Goal: Task Accomplishment & Management: Complete application form

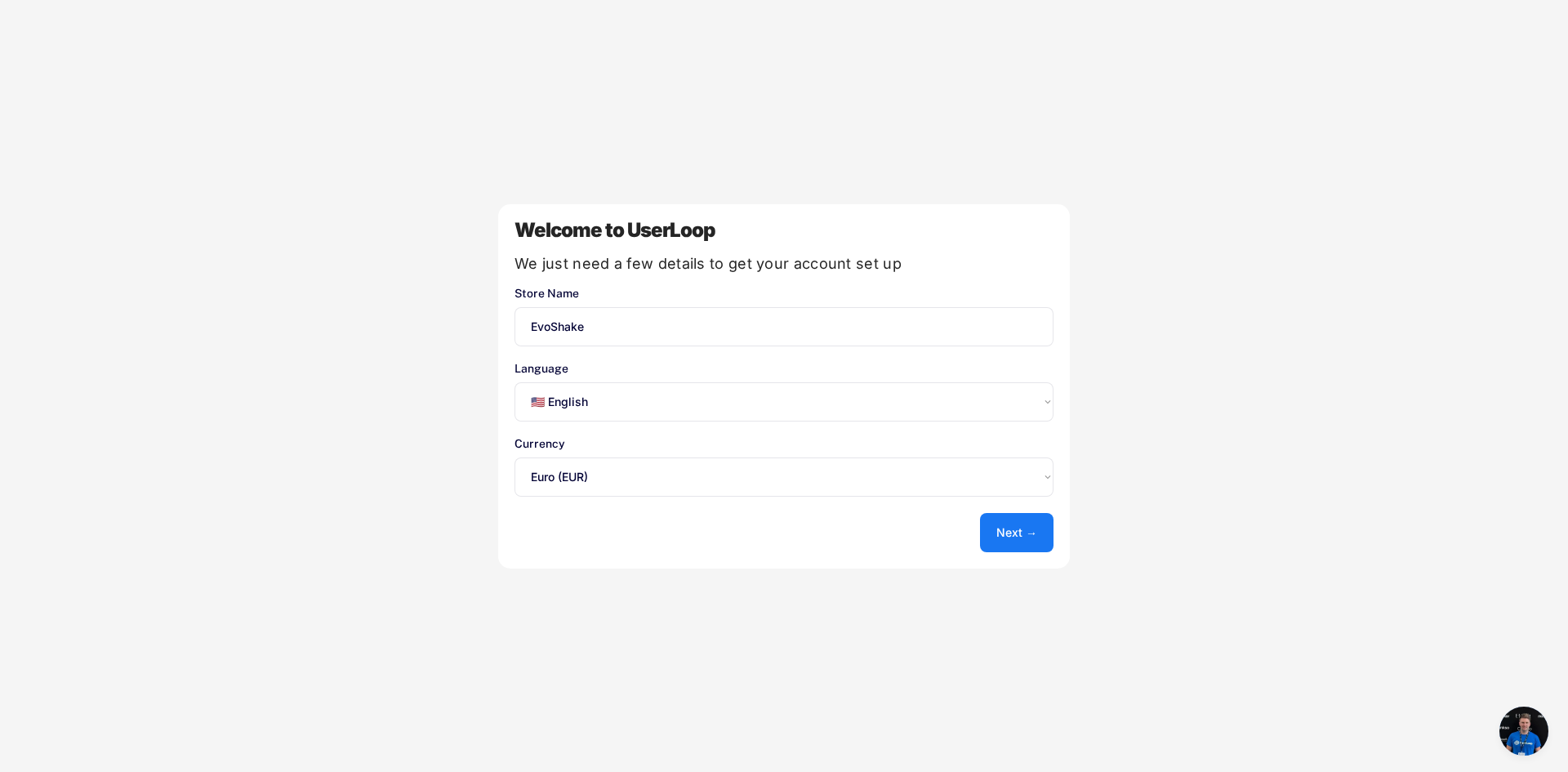
select select ""en""
select select ""1348695171700984260__LOOKUP__1635527639173x833446490375085600""
click at [628, 395] on select "Select an option... 🇺🇸 English 🇫🇷 Français 🇩🇪 Deutsch 🇪🇸 Español" at bounding box center [784, 402] width 539 height 39
select select ""fr""
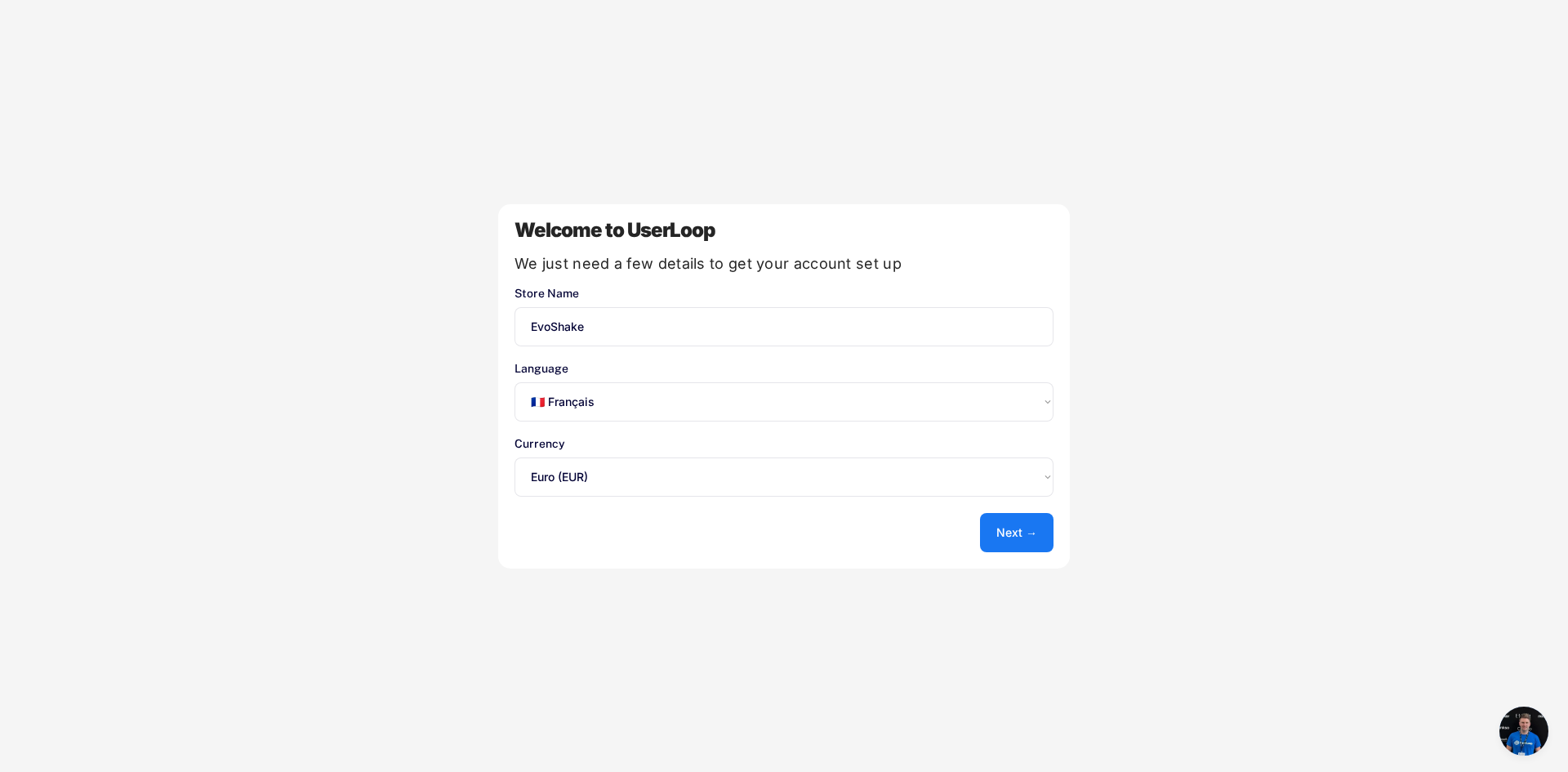
click at [514, 382] on select "Select an option... 🇺🇸 English 🇫🇷 Français 🇩🇪 Deutsch 🇪🇸 Español" at bounding box center [784, 402] width 539 height 39
click at [1021, 535] on button "Next →" at bounding box center [1017, 532] width 74 height 39
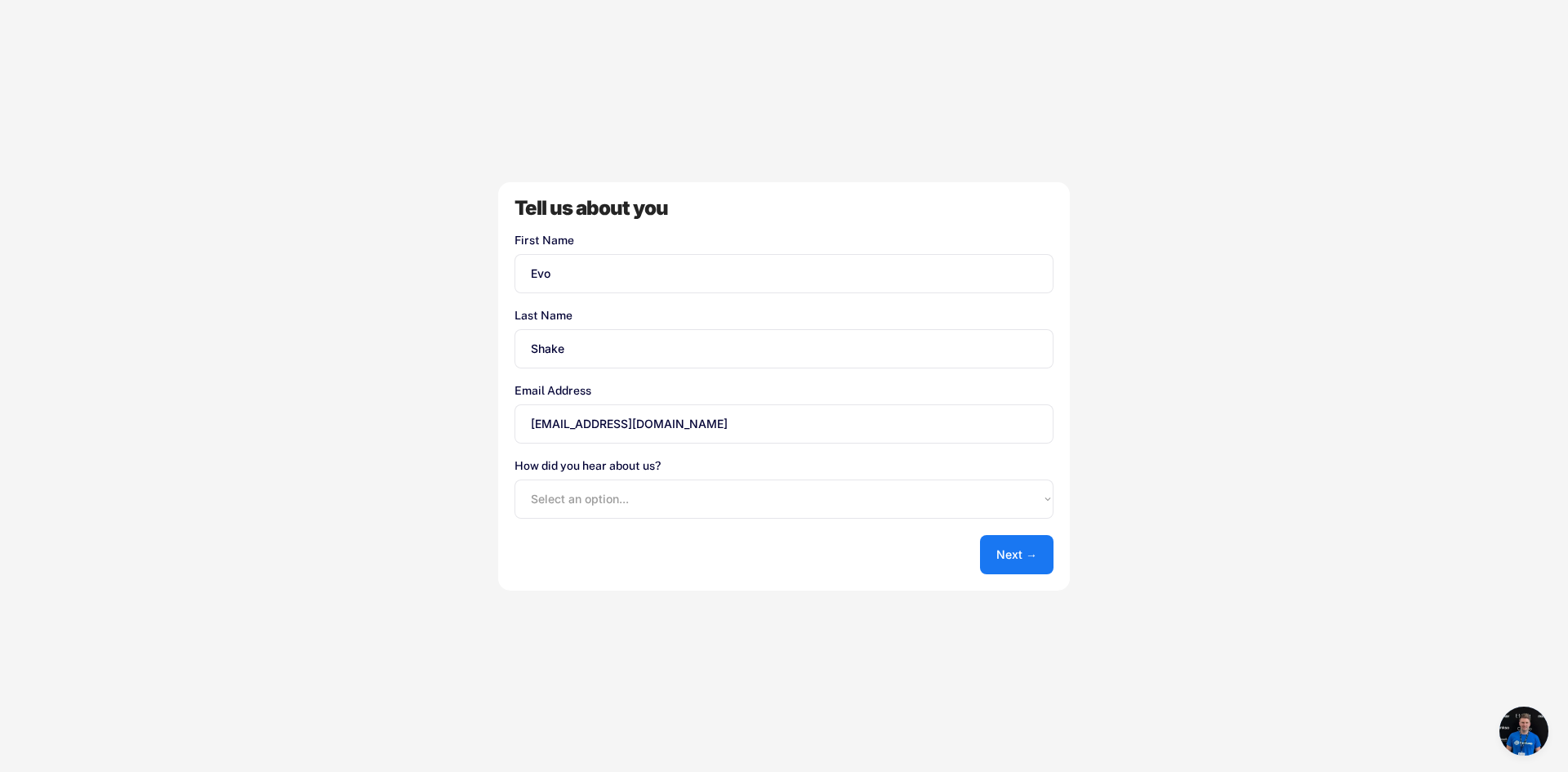
click at [1004, 532] on div "Tell us about you First Name Last Name Email Address contact.shop.cgm@gmail.com…" at bounding box center [784, 386] width 572 height 408
click at [1006, 553] on button "Next →" at bounding box center [1017, 554] width 74 height 39
click at [804, 508] on select "Select an option... Shopify App Store Google UserLoop Blog Referred by a friend…" at bounding box center [784, 499] width 539 height 39
select select ""shopify_app_store""
click at [514, 480] on select "Select an option... Shopify App Store Google UserLoop Blog Referred by a friend…" at bounding box center [784, 499] width 539 height 39
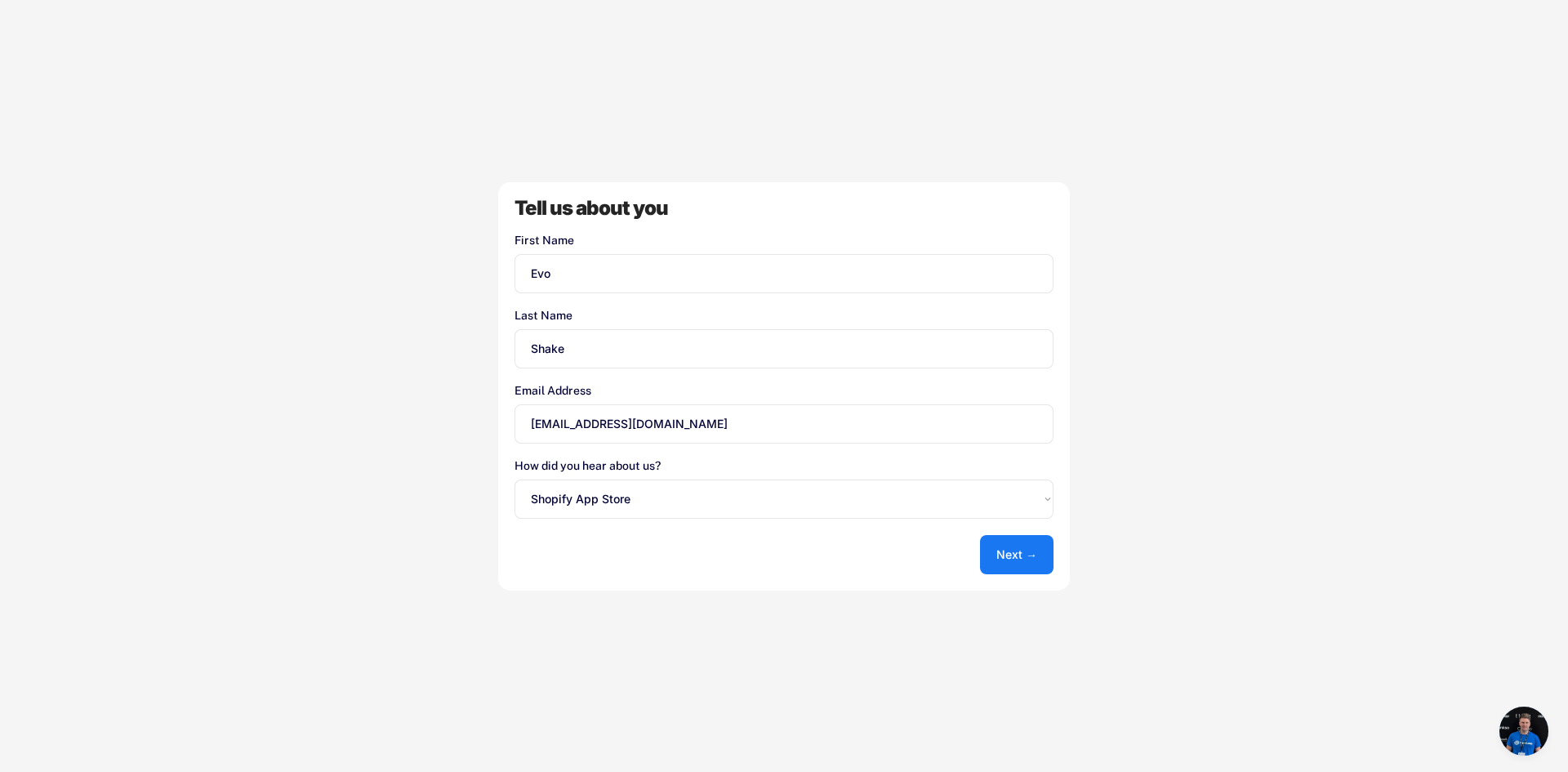
click at [1055, 555] on div "Tell us about you First Name Last Name Email Address contact.shop.cgm@gmail.com…" at bounding box center [784, 386] width 572 height 408
click at [1031, 555] on button "Next →" at bounding box center [1017, 554] width 74 height 39
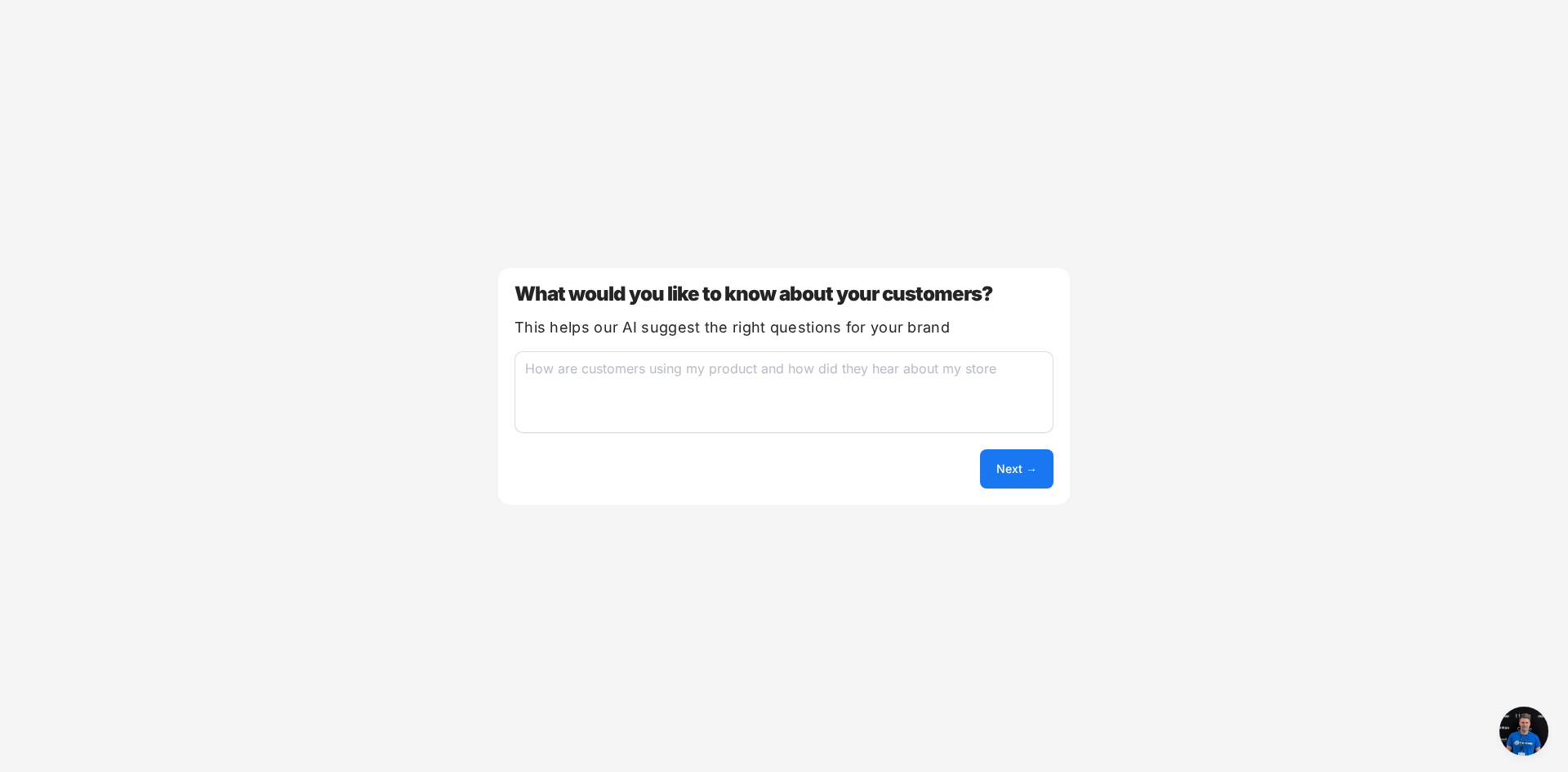
click at [1027, 488] on div "What would you like to know about your customers? This helps our AI suggest the…" at bounding box center [784, 386] width 572 height 237
click at [1027, 476] on button "Next →" at bounding box center [1017, 469] width 74 height 39
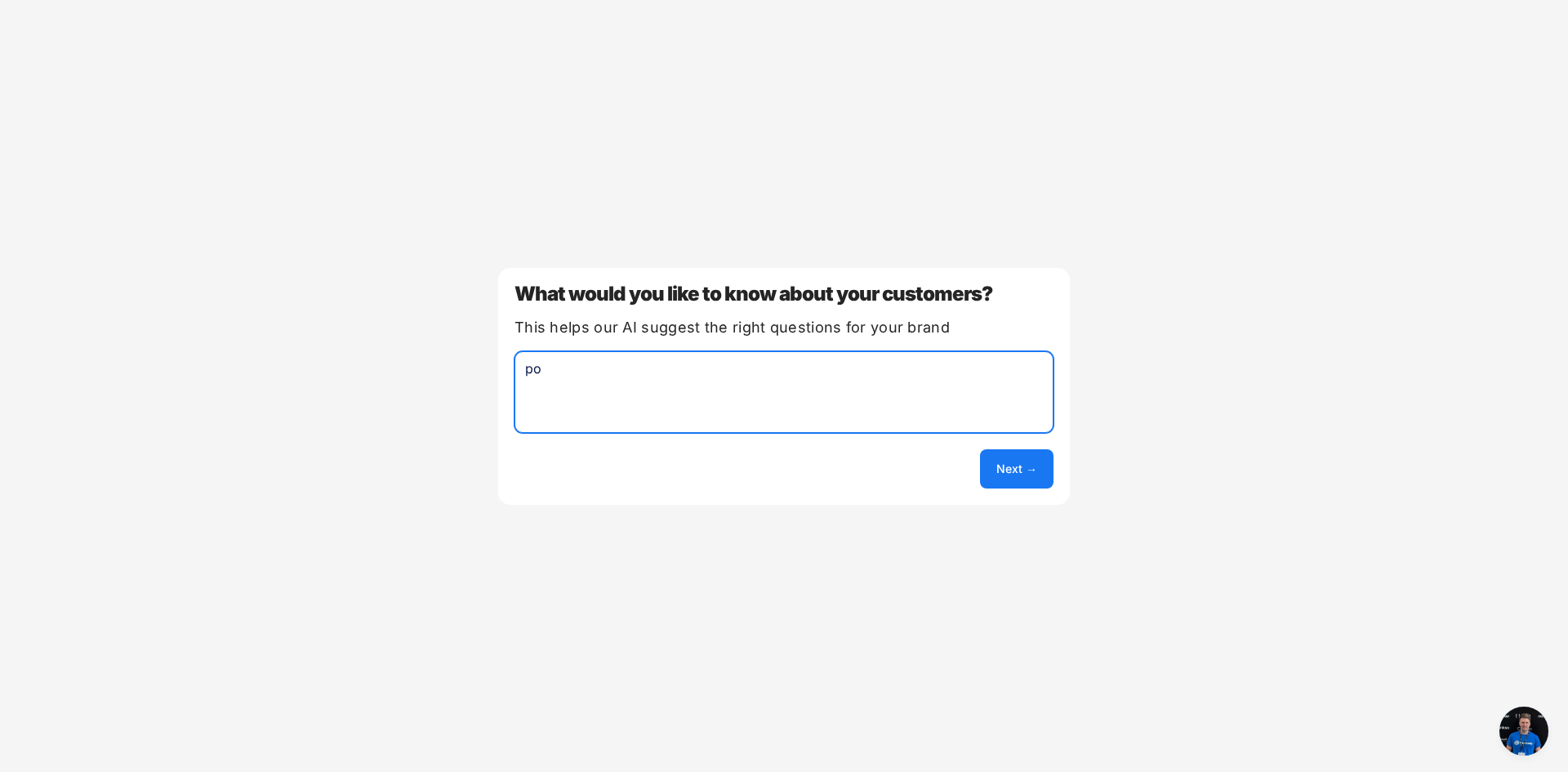
type textarea "p"
type textarea "recommendations"
click at [1007, 465] on button "Next →" at bounding box center [1017, 469] width 74 height 39
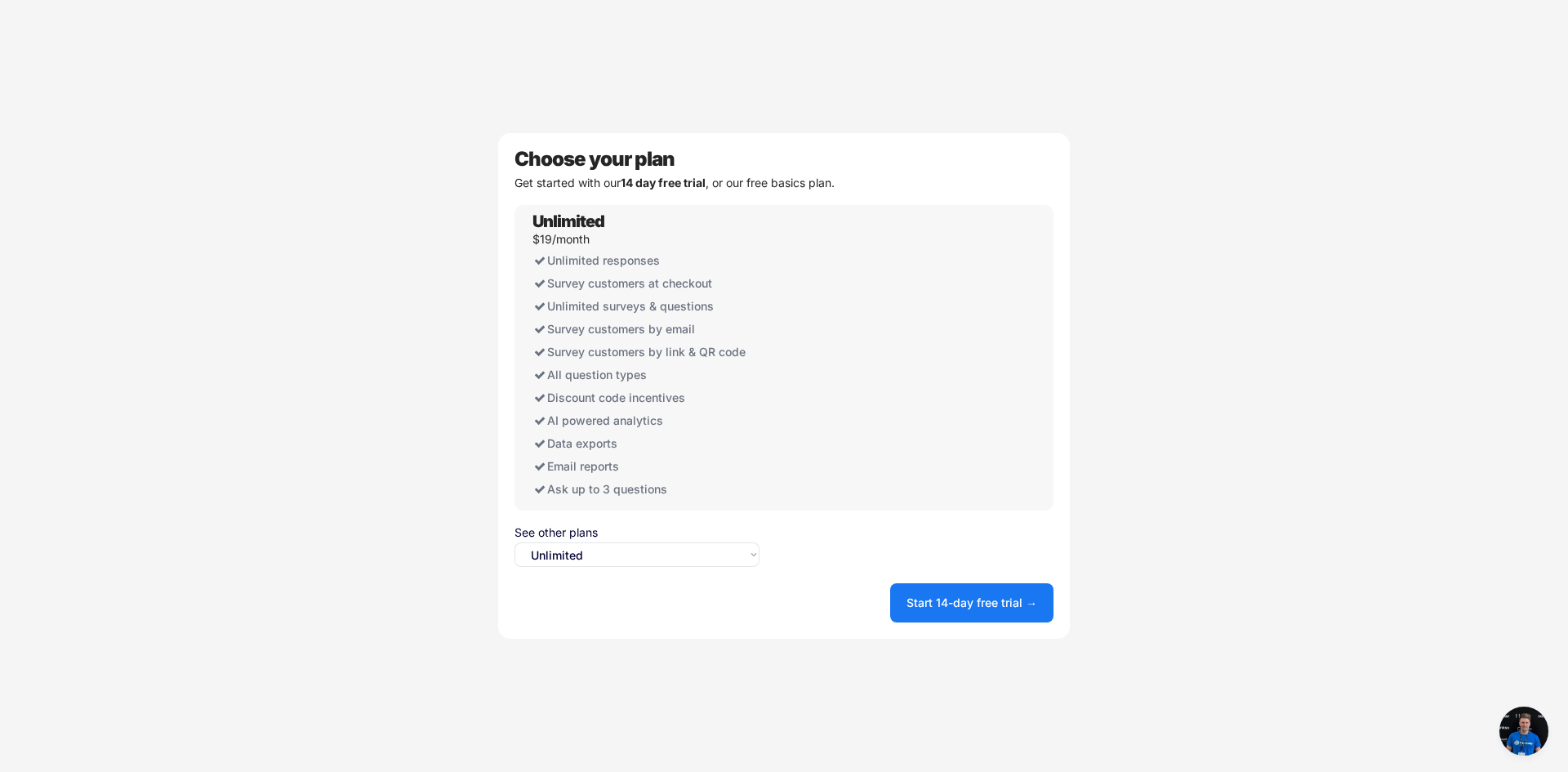
click at [722, 562] on select "Select an option... Unlimited Free" at bounding box center [636, 554] width 245 height 25
select select ""free0""
click at [514, 542] on select "Select an option... Unlimited Free" at bounding box center [636, 554] width 245 height 25
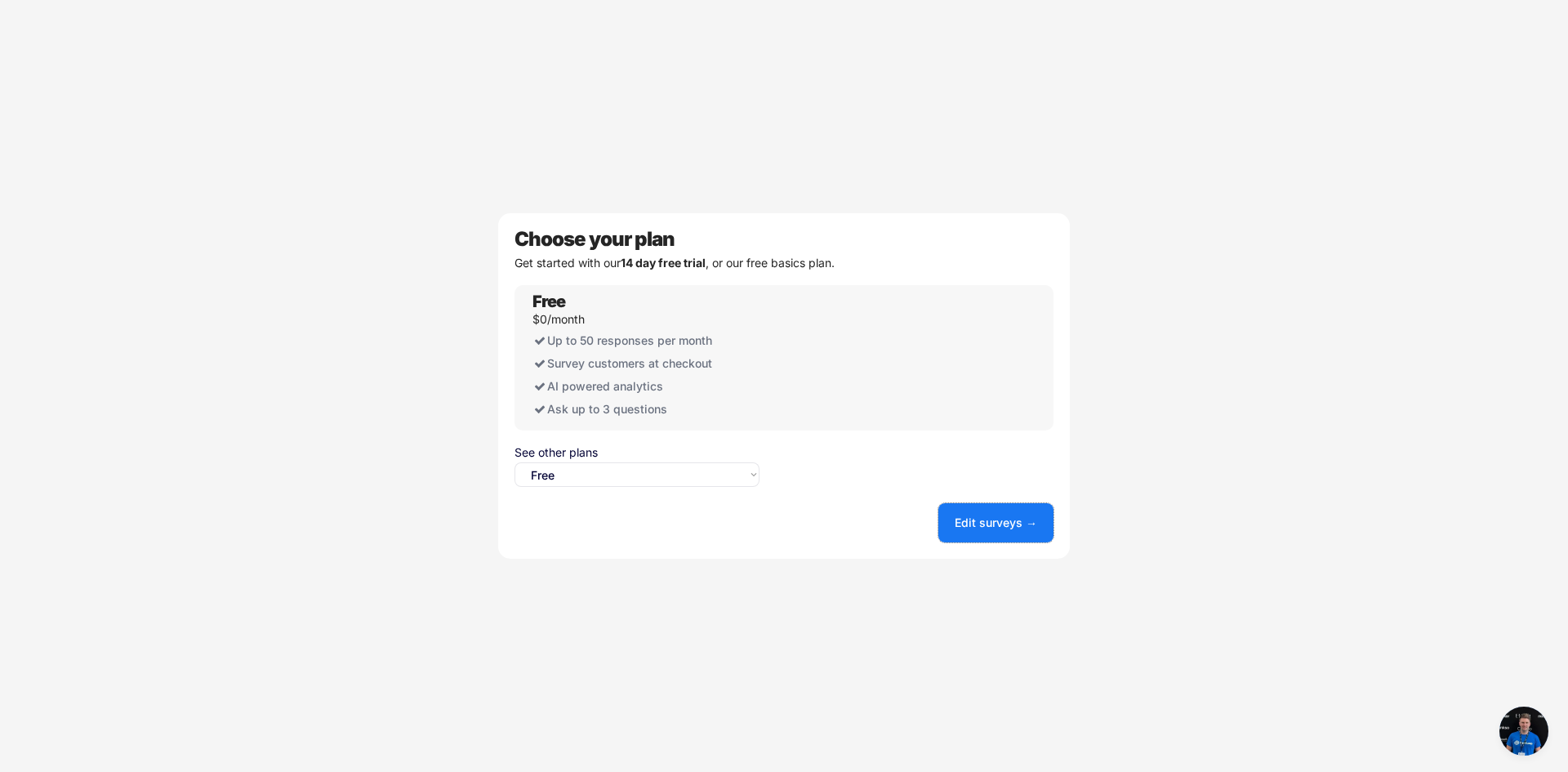
click at [1003, 526] on button "Edit surveys →" at bounding box center [996, 523] width 115 height 39
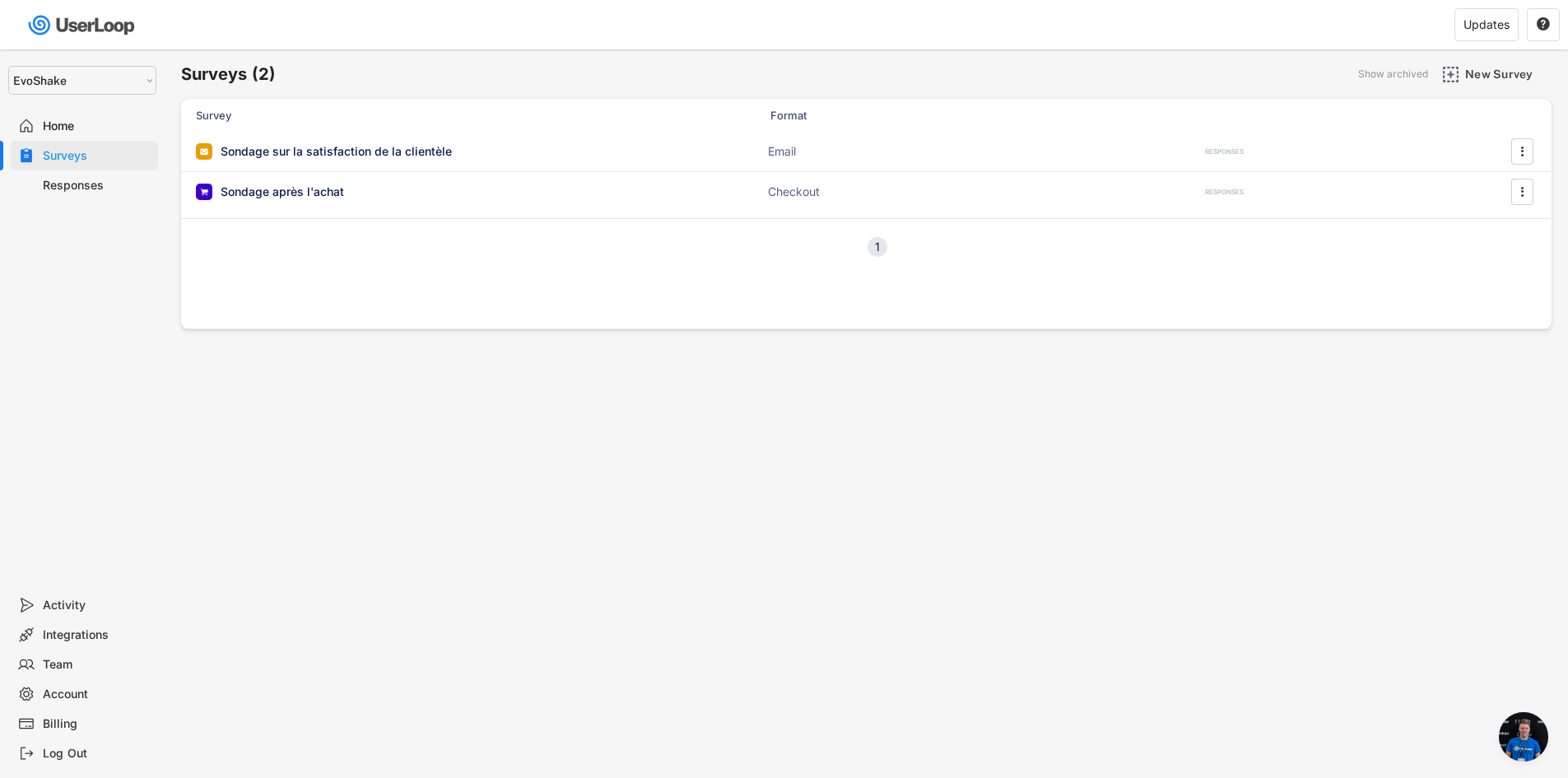
select select ""1348695171700984260__LOOKUP__1757617315911x779366224895568900""
click at [1529, 198] on icon "" at bounding box center [1522, 196] width 16 height 25
click at [1460, 428] on div "Archive" at bounding box center [1500, 429] width 103 height 13
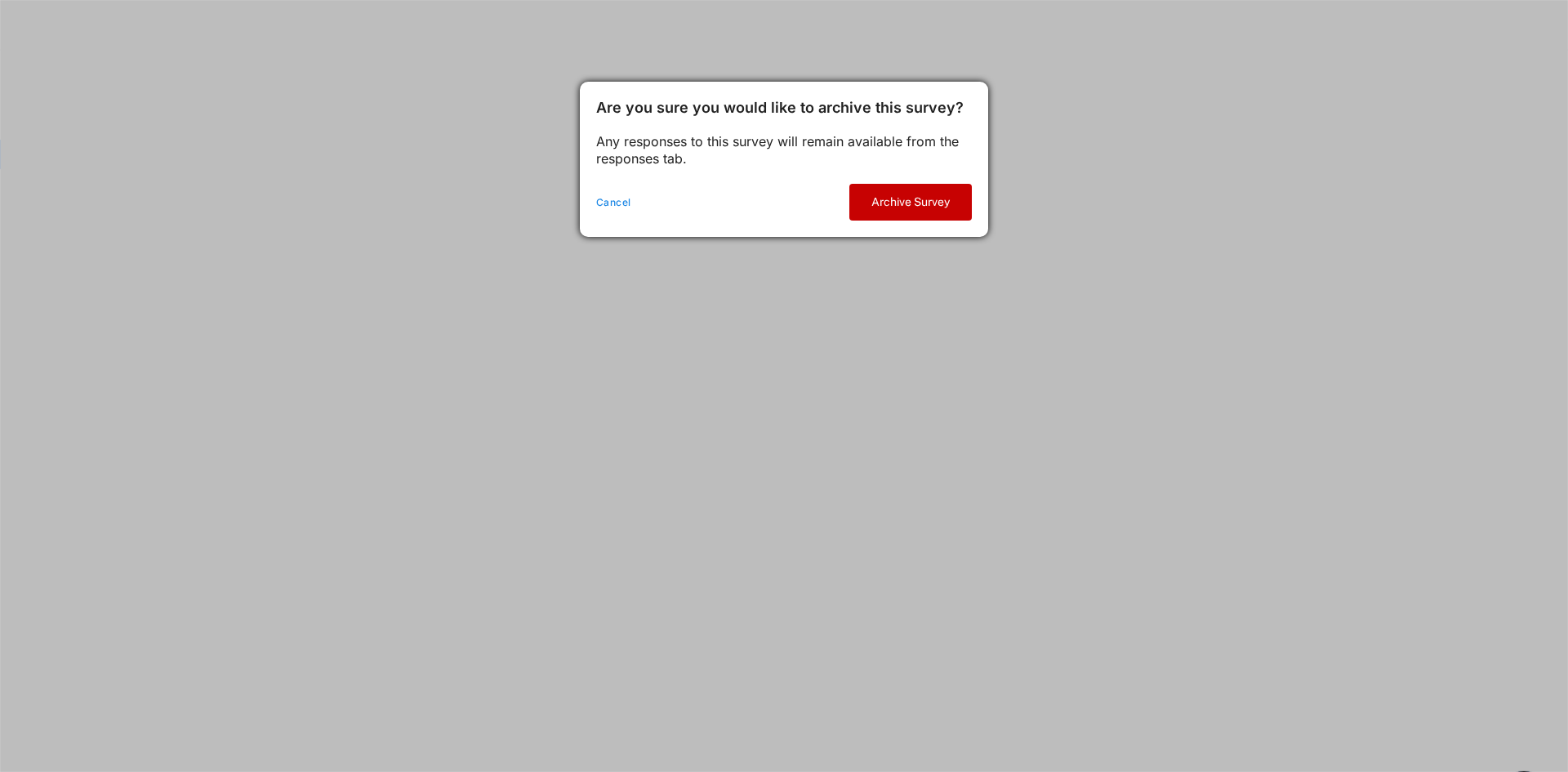
click at [906, 206] on button "Archive Survey" at bounding box center [911, 202] width 123 height 36
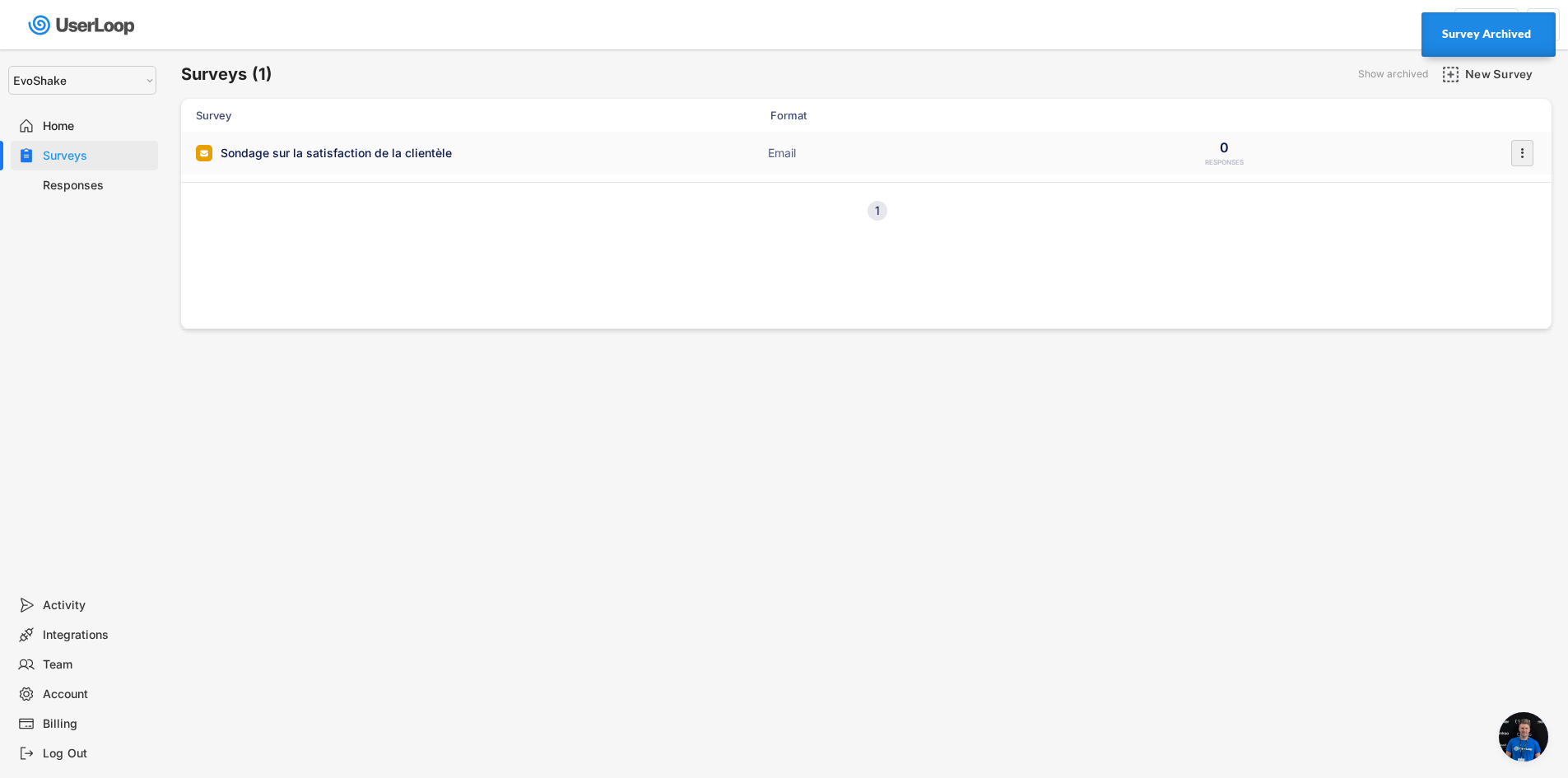
click at [1518, 155] on icon "" at bounding box center [1522, 153] width 16 height 25
click at [1459, 445] on div "Archive" at bounding box center [1500, 451] width 103 height 13
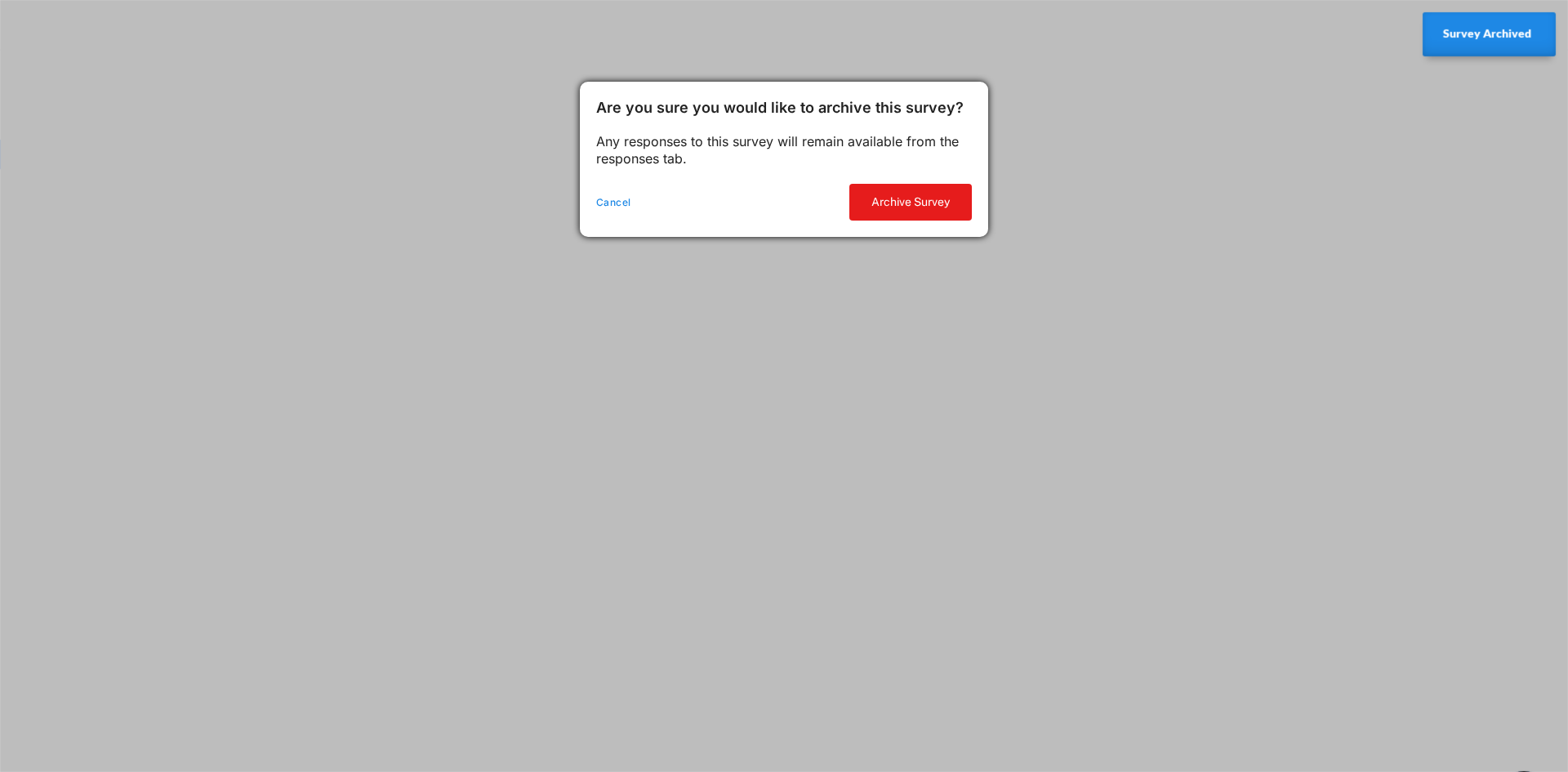
click at [904, 178] on div "Cancel Archive Survey" at bounding box center [784, 203] width 408 height 69
click at [906, 192] on button "Archive Survey" at bounding box center [911, 202] width 123 height 36
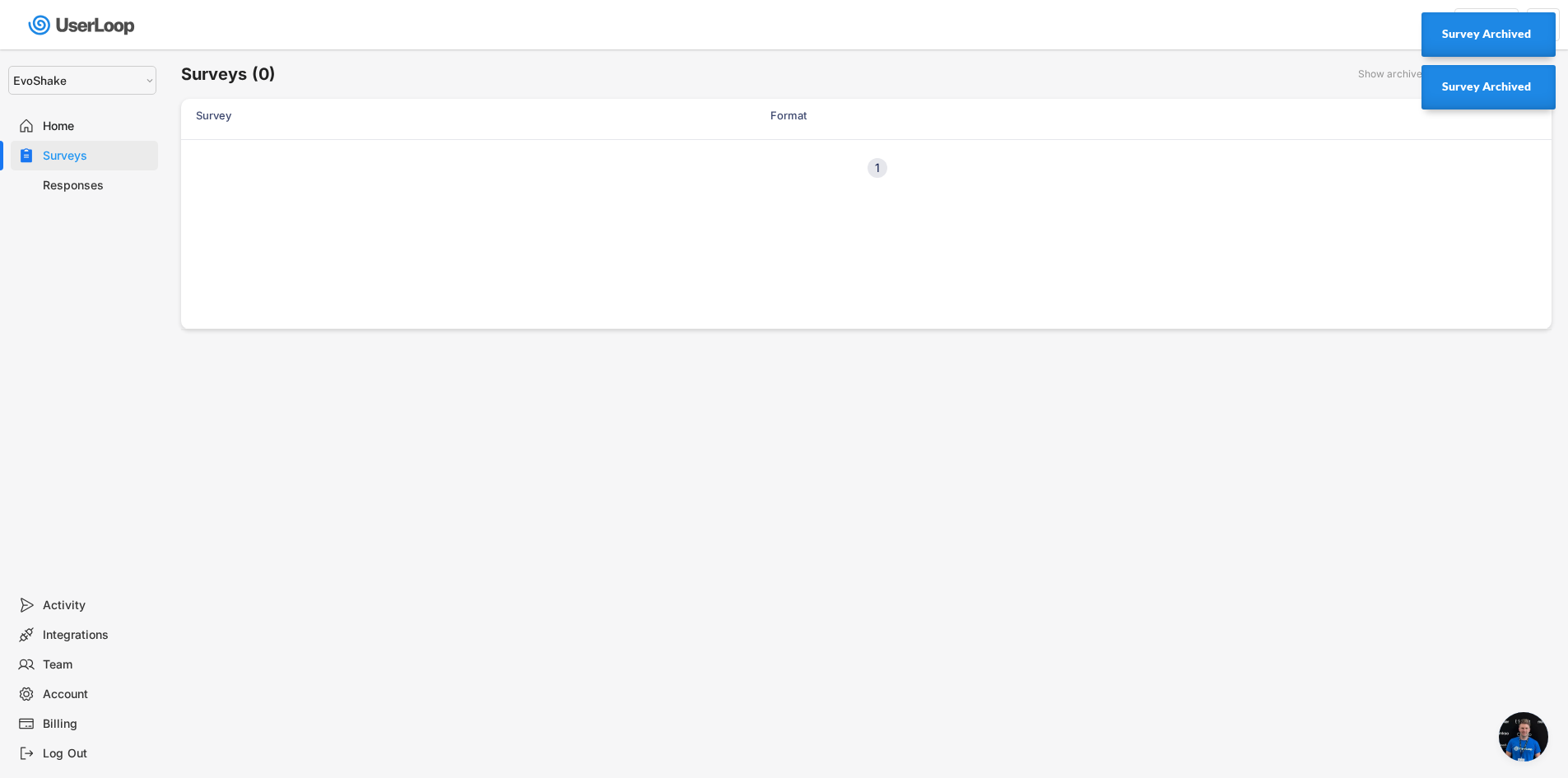
click at [1518, 722] on span "Ouvrir le chat" at bounding box center [1524, 737] width 50 height 50
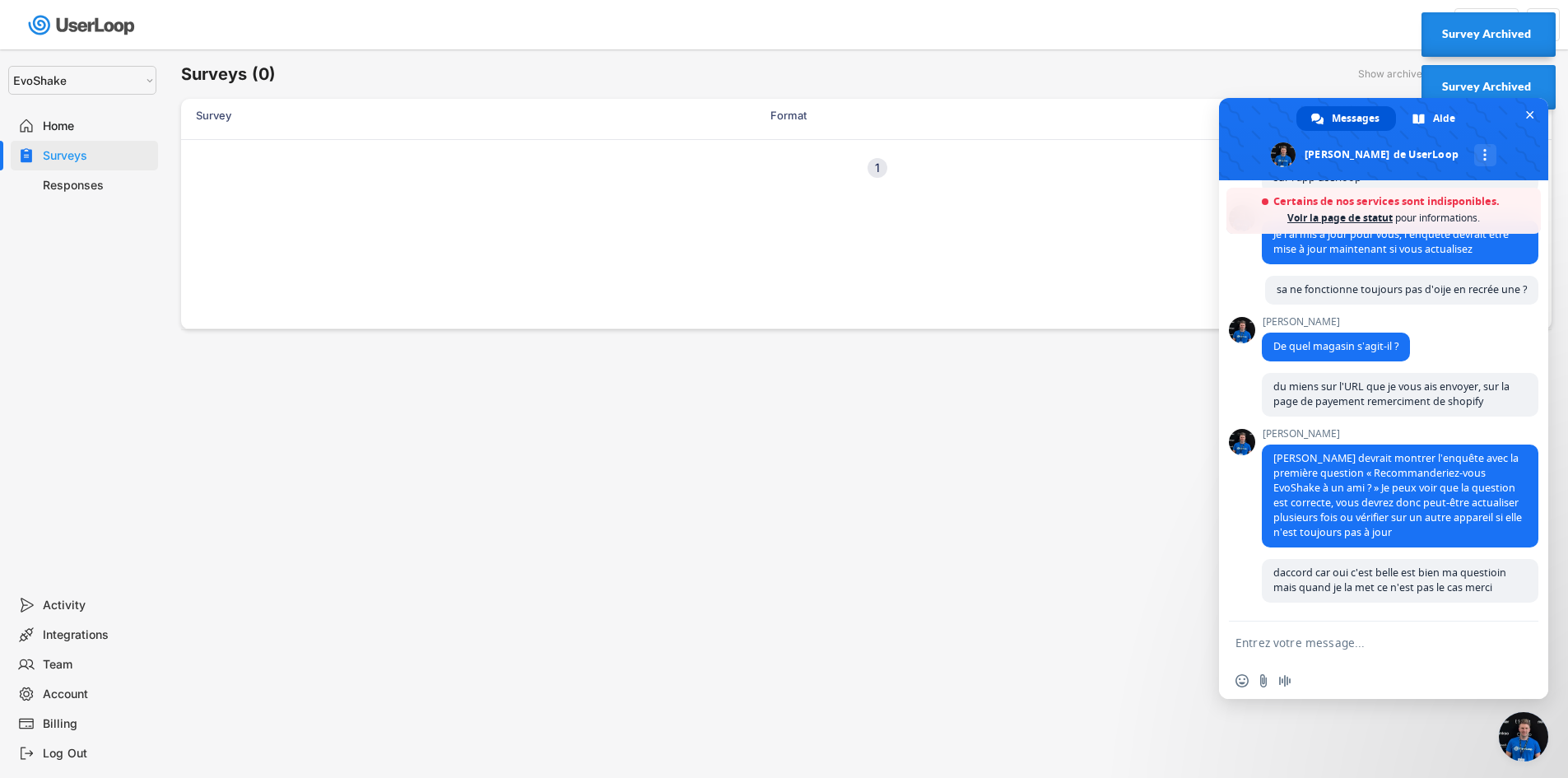
scroll to position [644, 0]
click at [992, 557] on div "Surveys (0) Show archived New Survey Survey Format Sondage sur la satisfaction …" at bounding box center [867, 446] width 1404 height 793
click at [1002, 551] on div "Surveys (0) Show archived New Survey Survey Format Sondage sur la satisfaction …" at bounding box center [867, 446] width 1404 height 793
click at [1513, 719] on span "Fermer le chat" at bounding box center [1524, 737] width 50 height 50
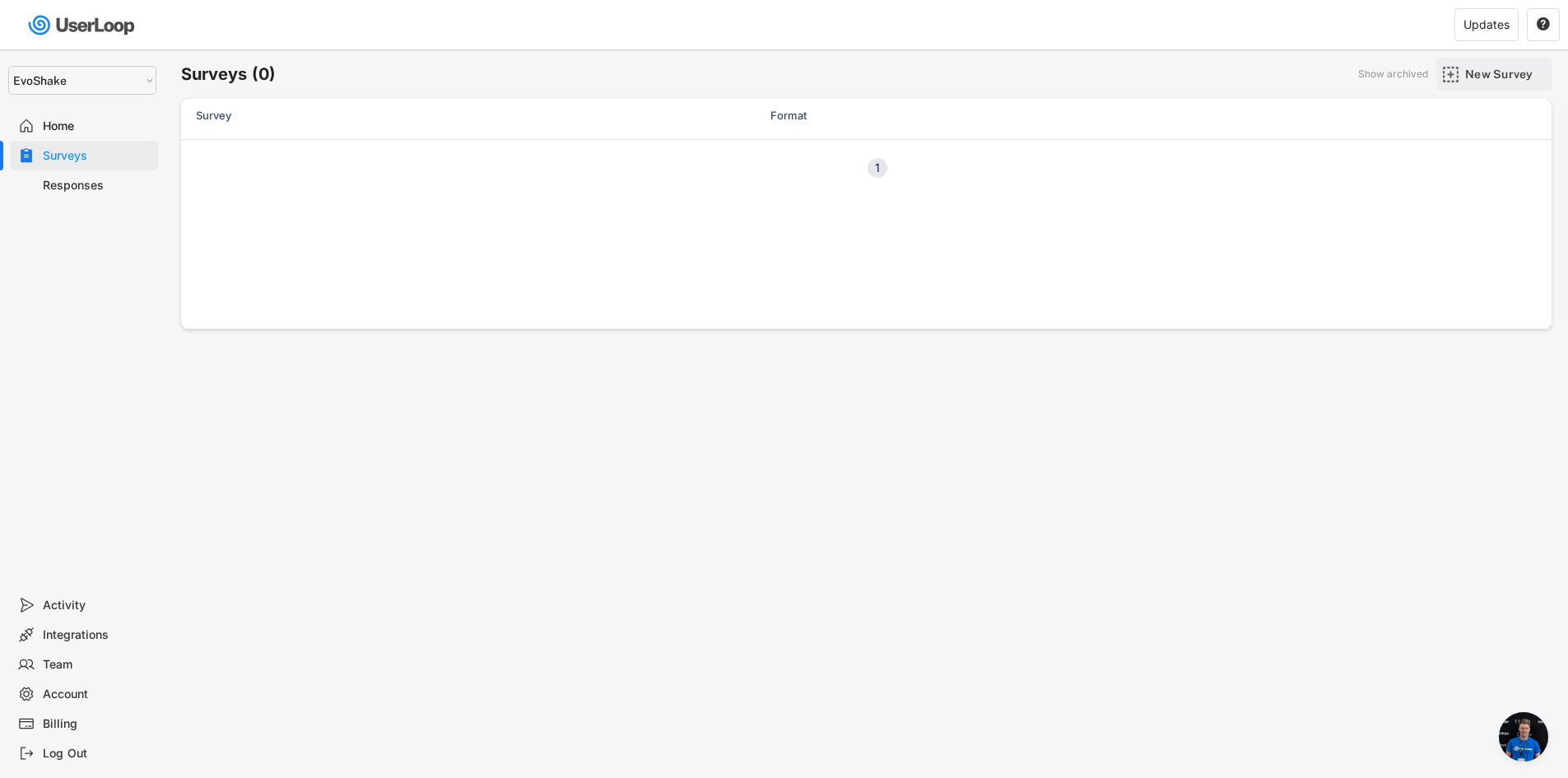
click at [1450, 73] on img at bounding box center [1451, 74] width 17 height 17
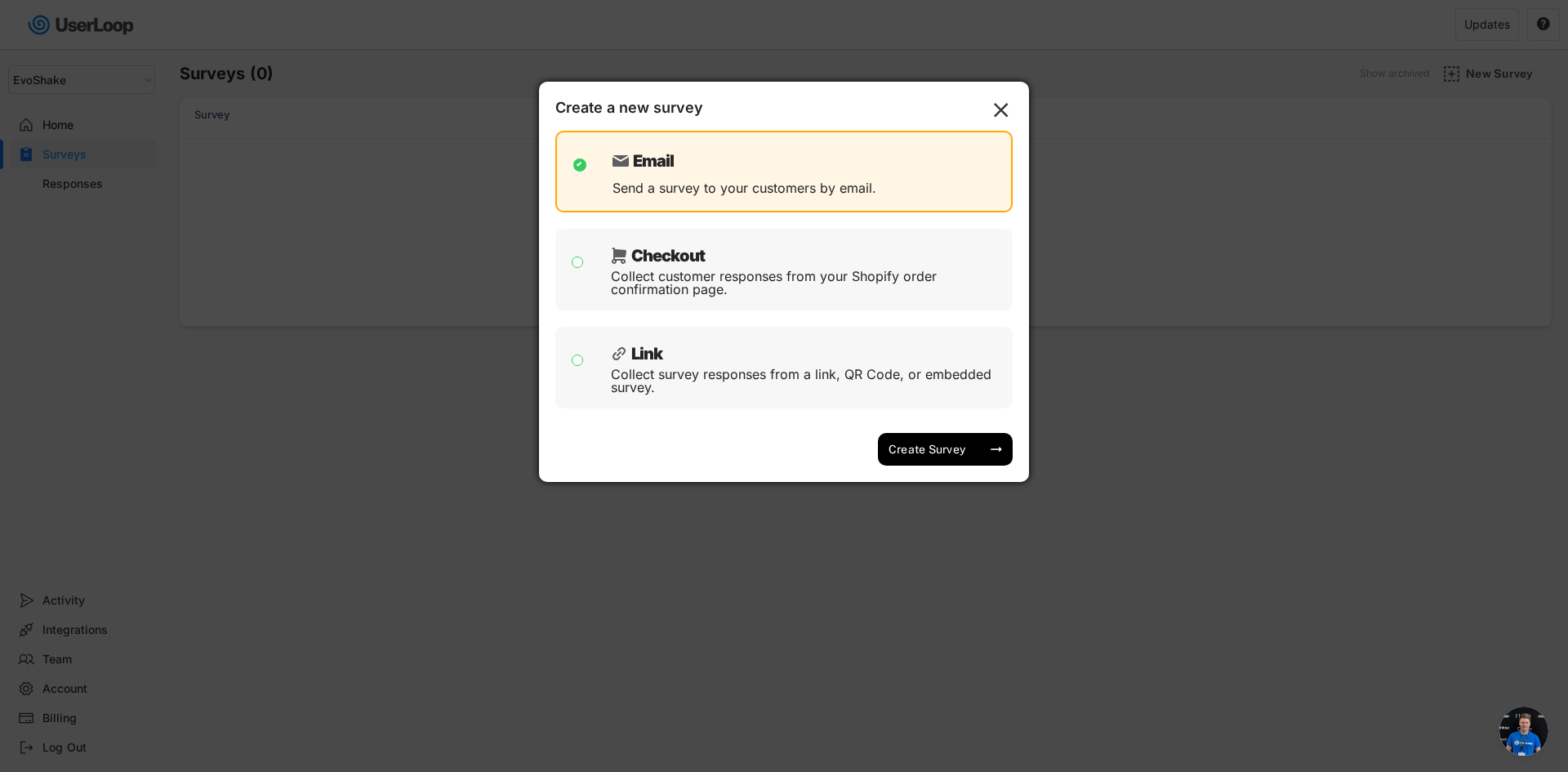
click at [581, 255] on div "Checkout Collect customer responses from your Shopify order confirmation page." at bounding box center [784, 269] width 457 height 81
checkbox input "false"
checkbox input "true"
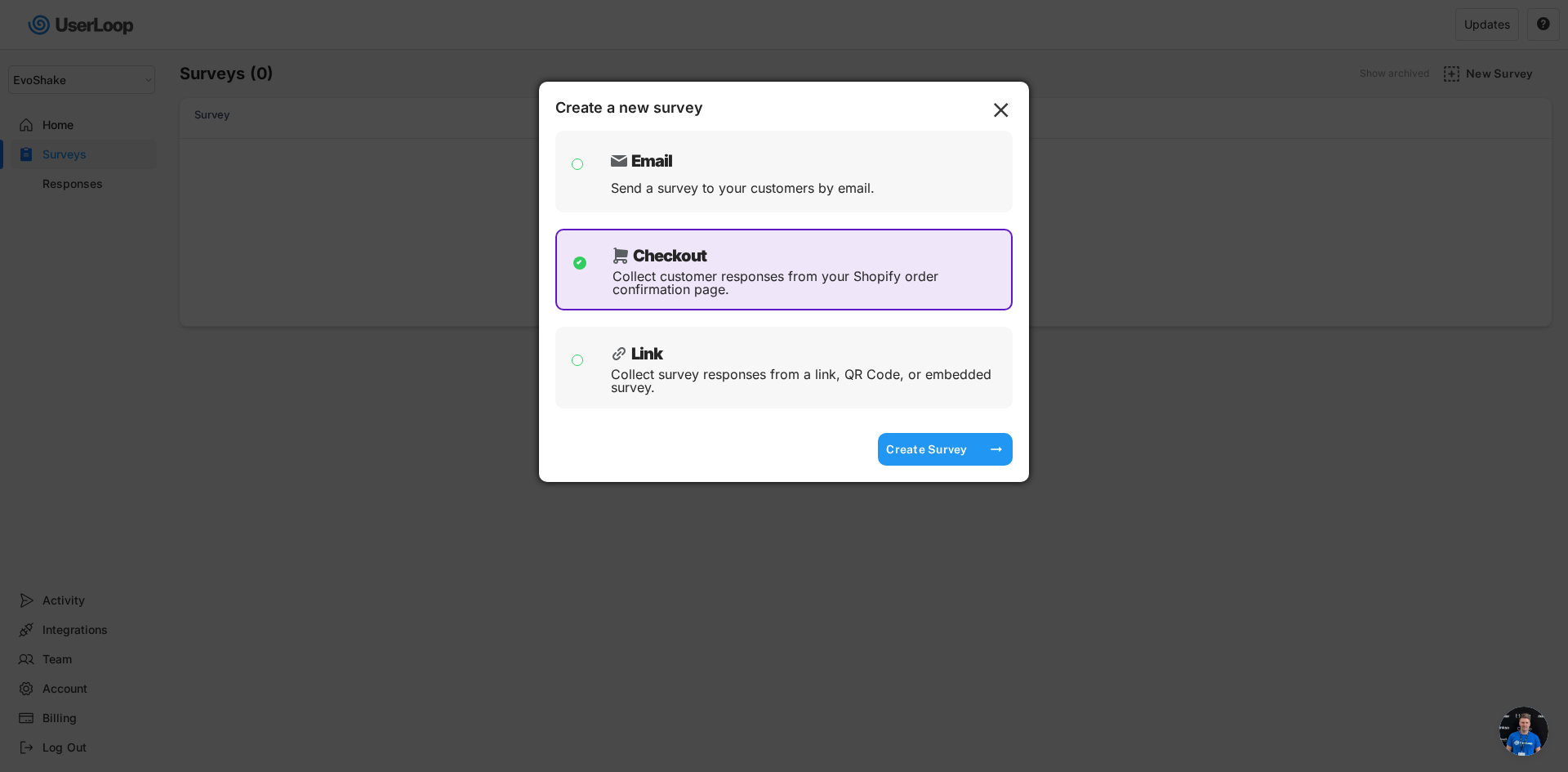
click at [941, 441] on div "Create Survey" at bounding box center [927, 449] width 81 height 33
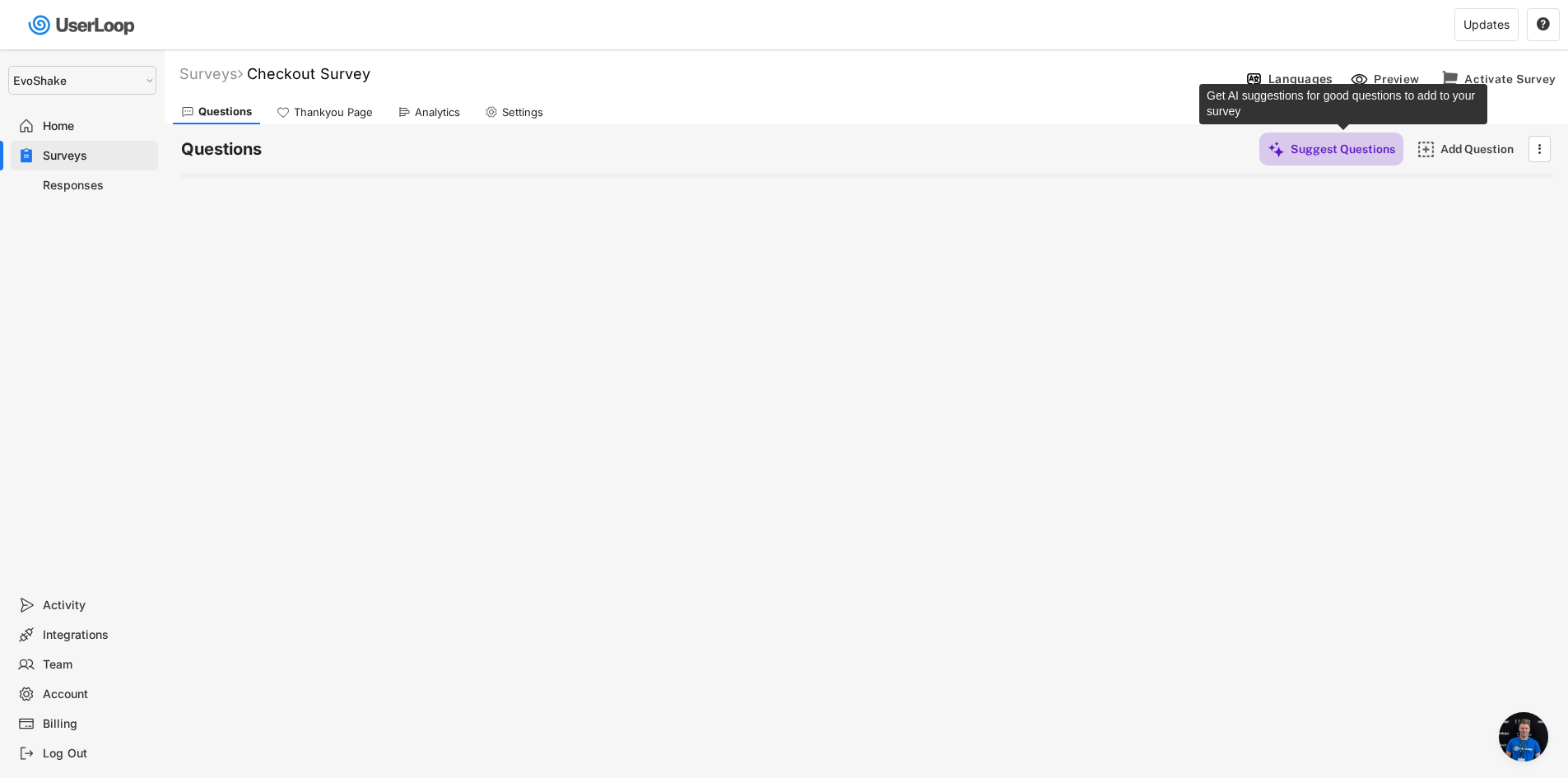
click at [1328, 147] on div "Suggest Questions" at bounding box center [1343, 149] width 104 height 15
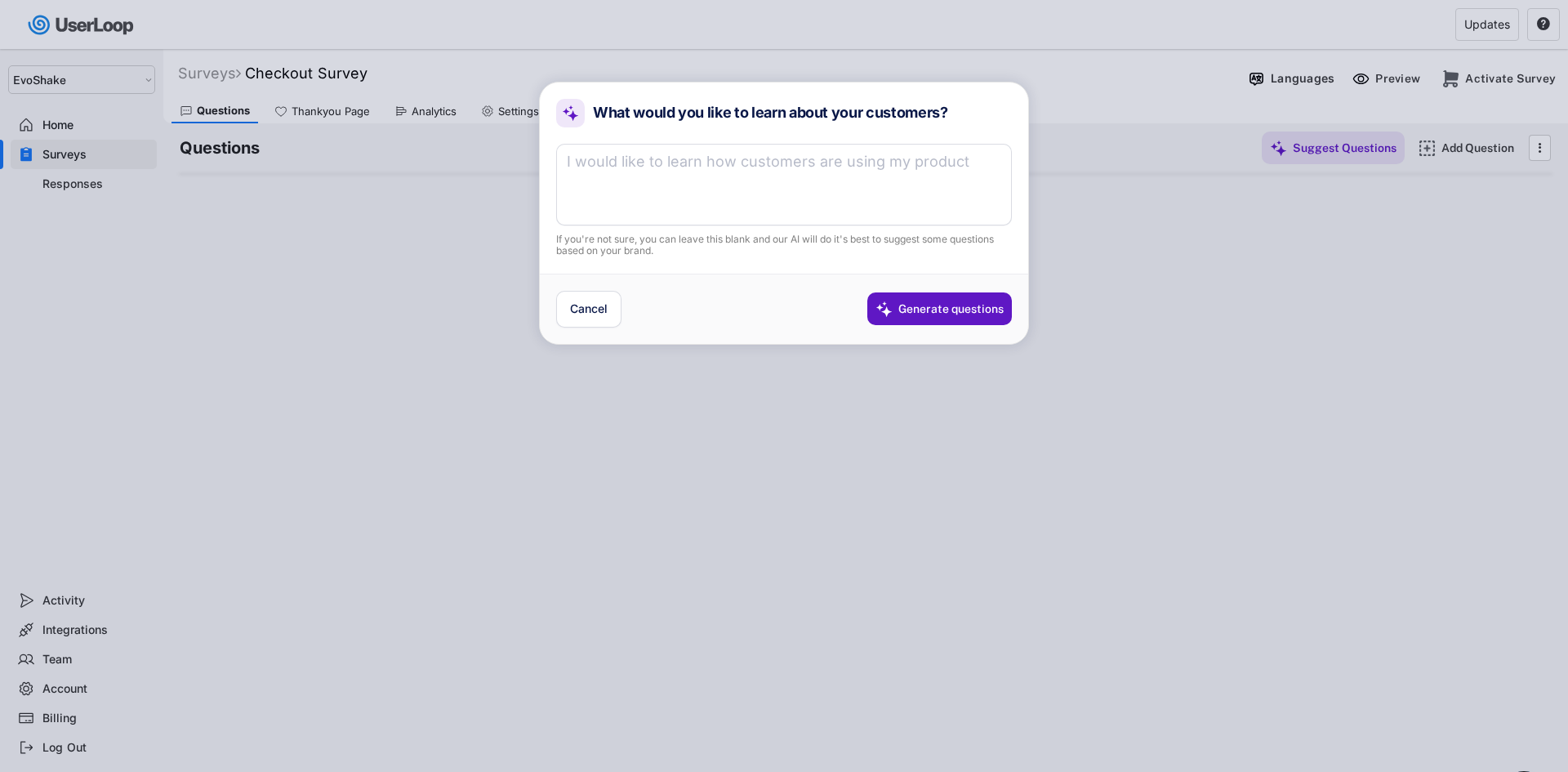
drag, startPoint x: 1169, startPoint y: 154, endPoint x: 1094, endPoint y: 181, distance: 79.7
click at [1166, 156] on div at bounding box center [784, 386] width 1568 height 772
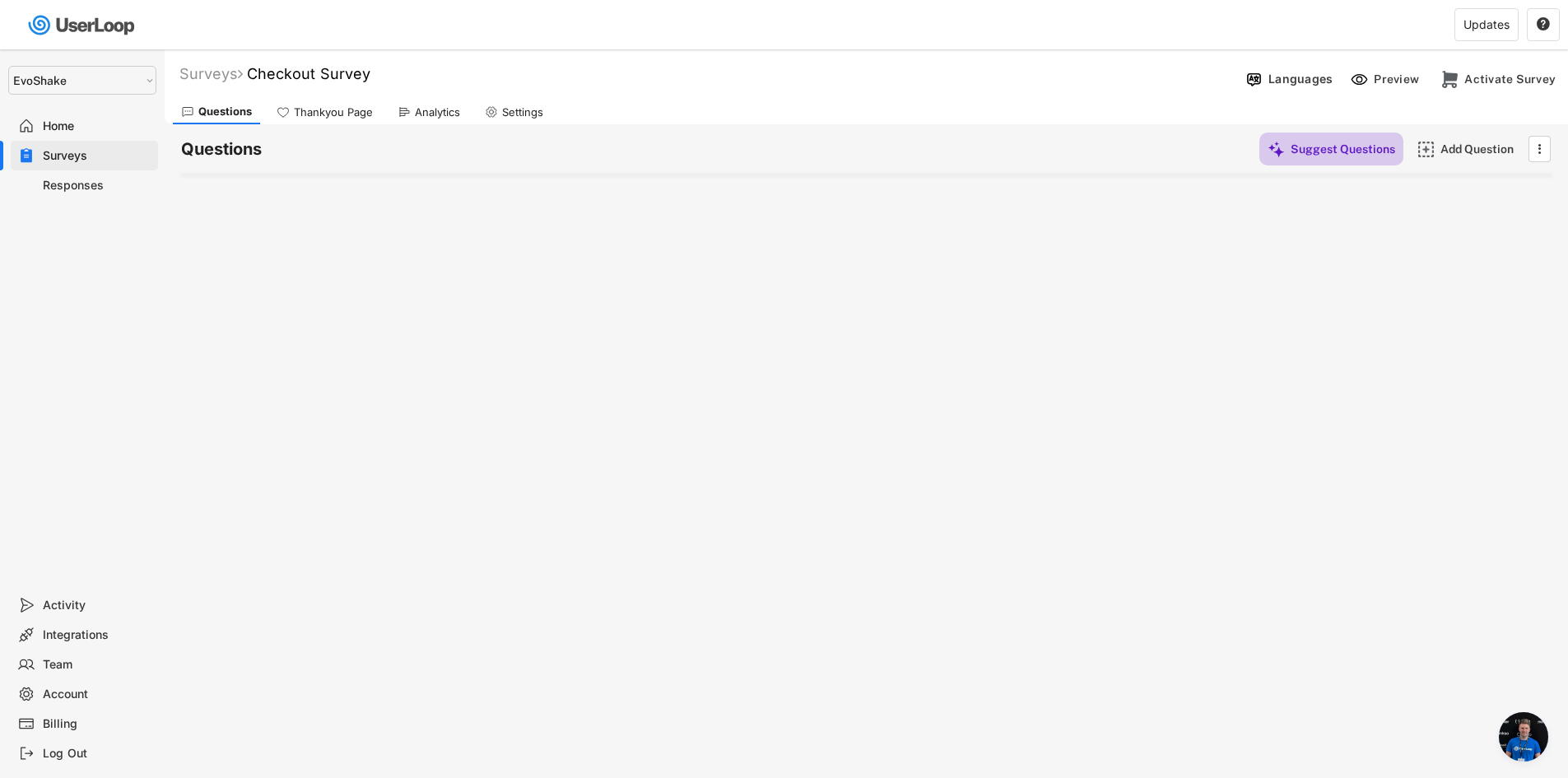
click at [1361, 161] on div "Suggest Questions" at bounding box center [1343, 149] width 104 height 33
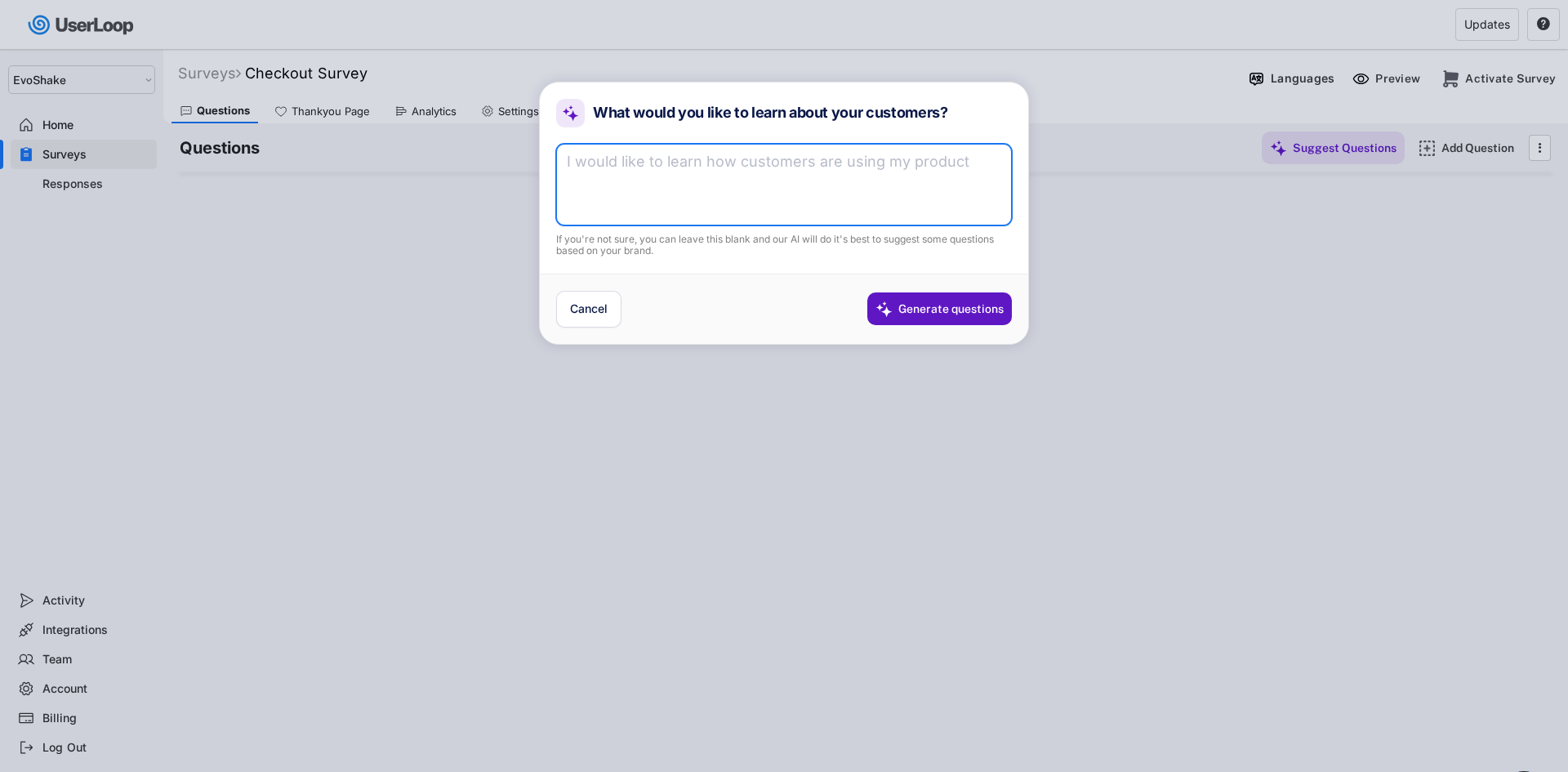
click at [701, 158] on textarea at bounding box center [784, 185] width 456 height 81
type textarea "recommendations"
click at [906, 303] on div "Generate questions" at bounding box center [950, 308] width 105 height 14
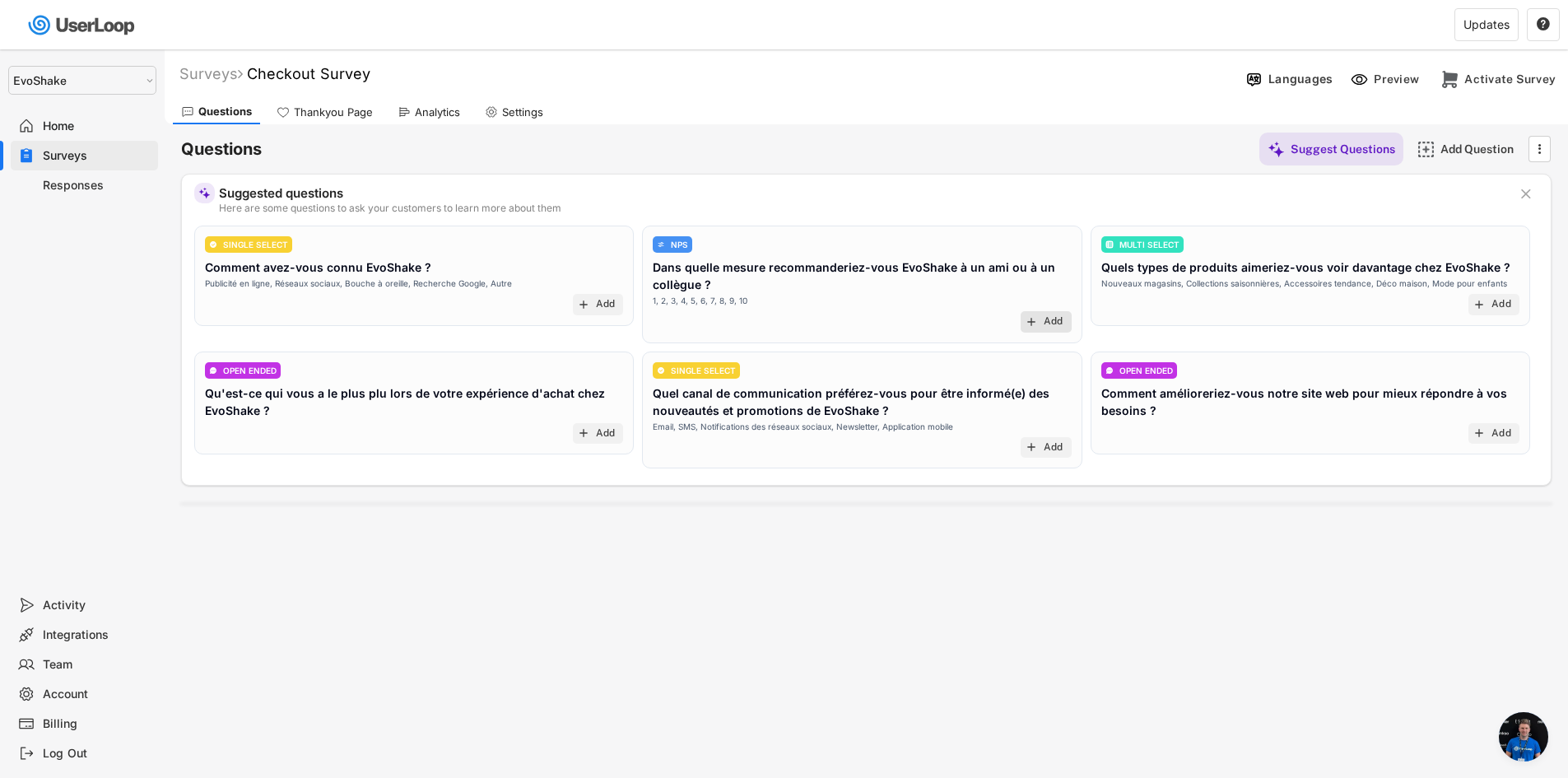
click at [1039, 314] on div "add Add" at bounding box center [1046, 321] width 51 height 21
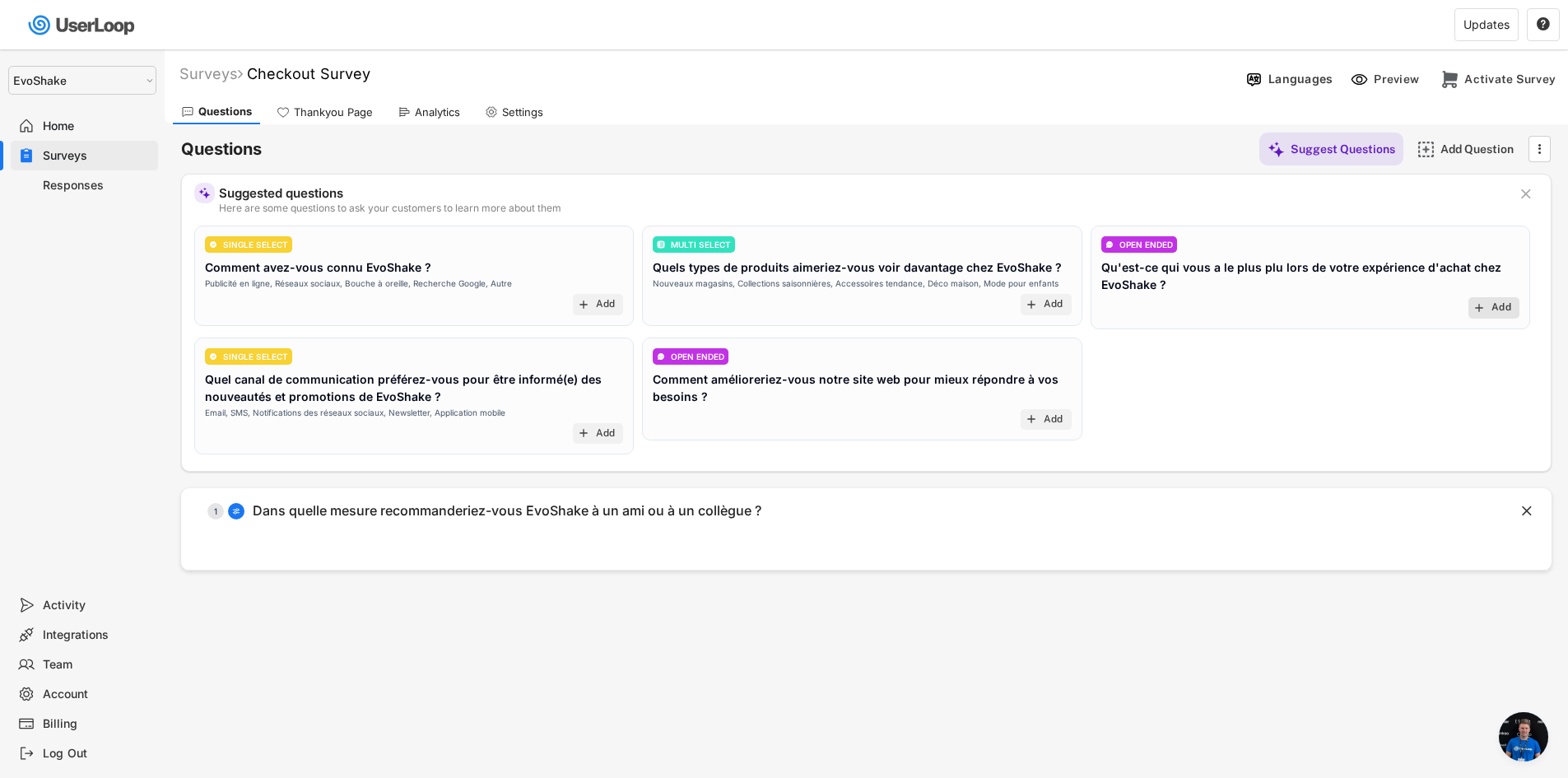
click at [1497, 305] on div "Add" at bounding box center [1501, 307] width 20 height 13
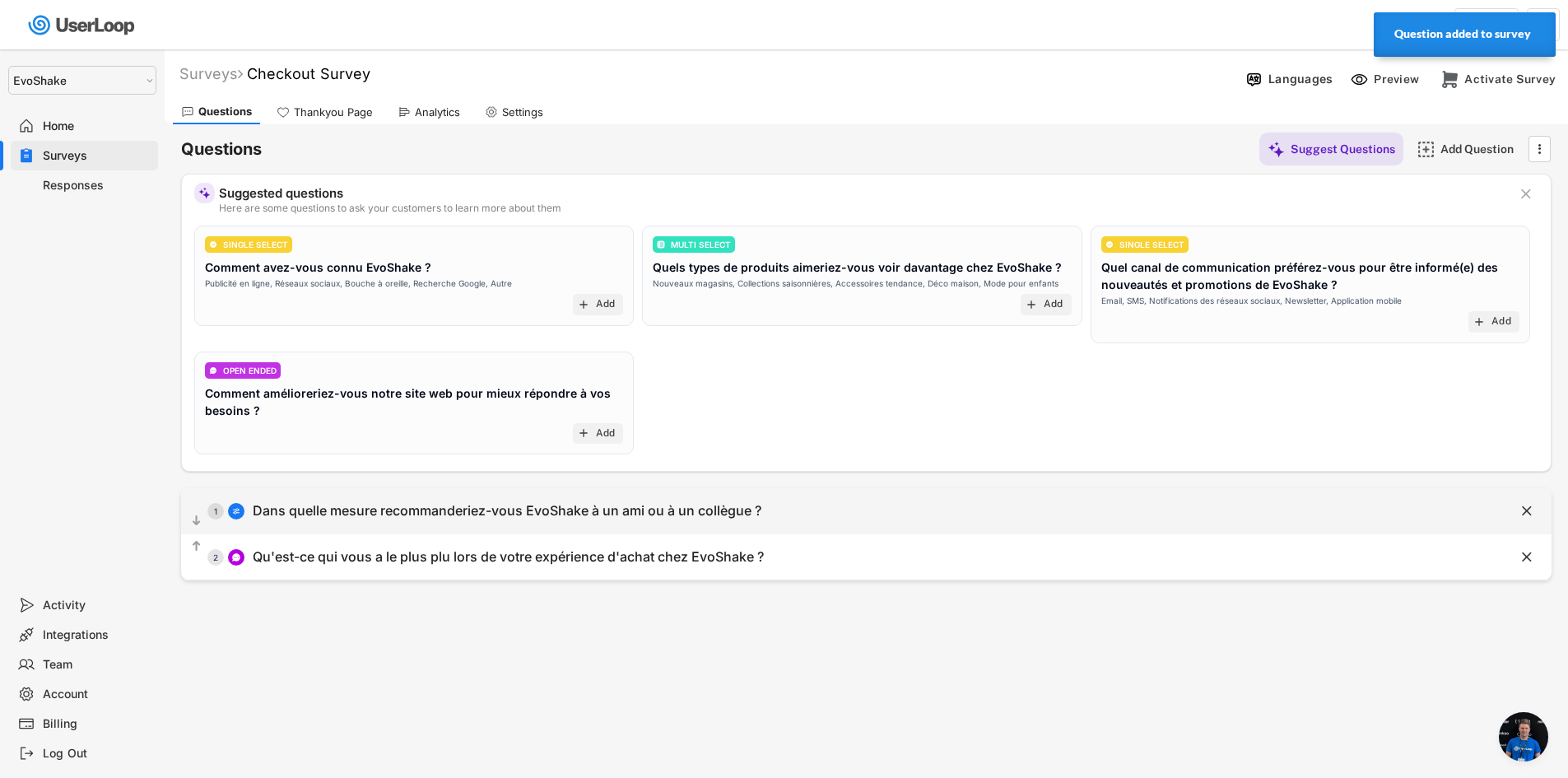
click at [370, 518] on div "Dans quelle mesure recommanderiez-vous EvoShake à un ami ou à un collègue ?" at bounding box center [507, 511] width 509 height 17
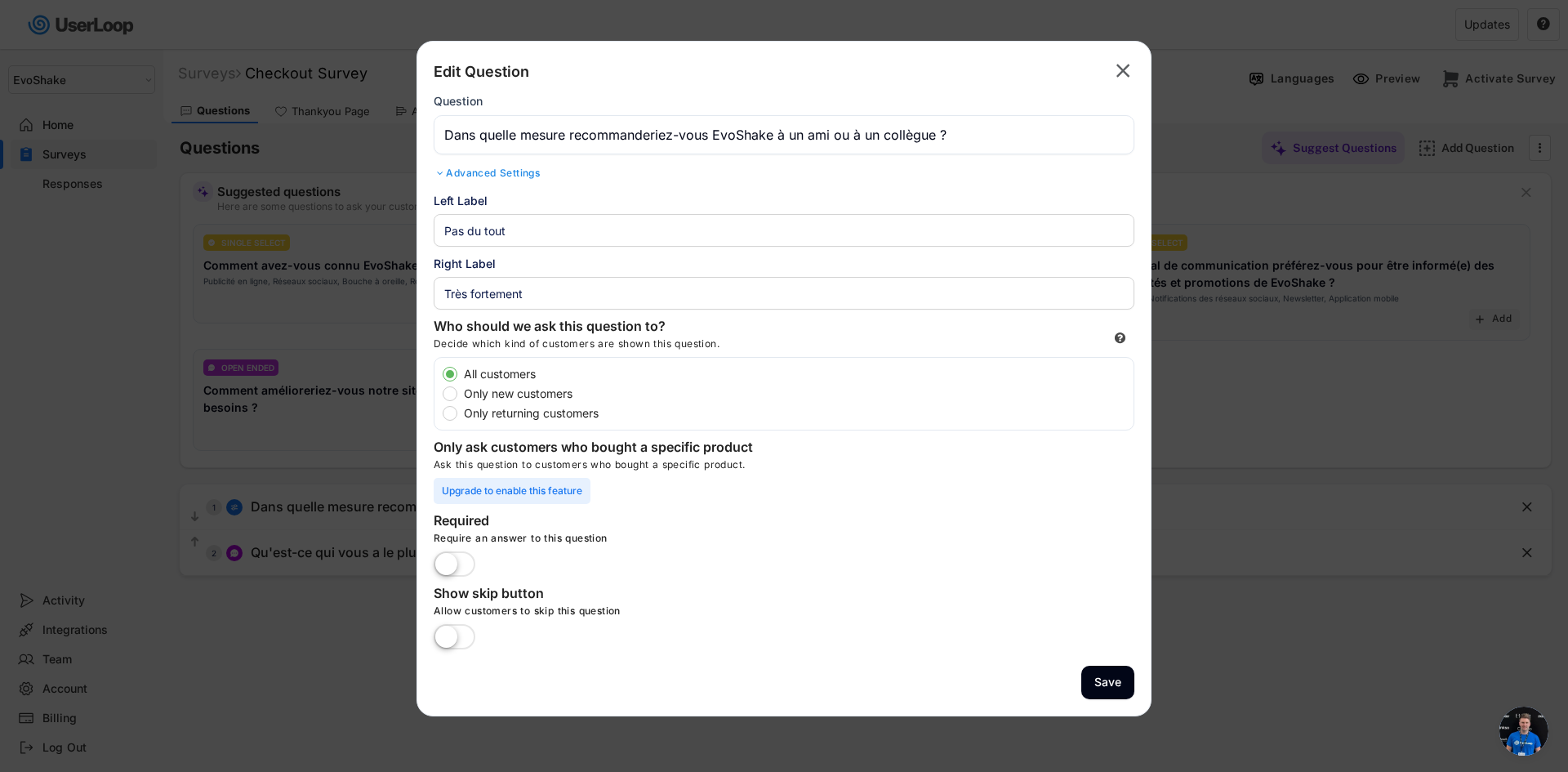
click at [457, 561] on label at bounding box center [454, 565] width 50 height 36
click at [0, 0] on input "checkbox" at bounding box center [0, 0] width 0 height 0
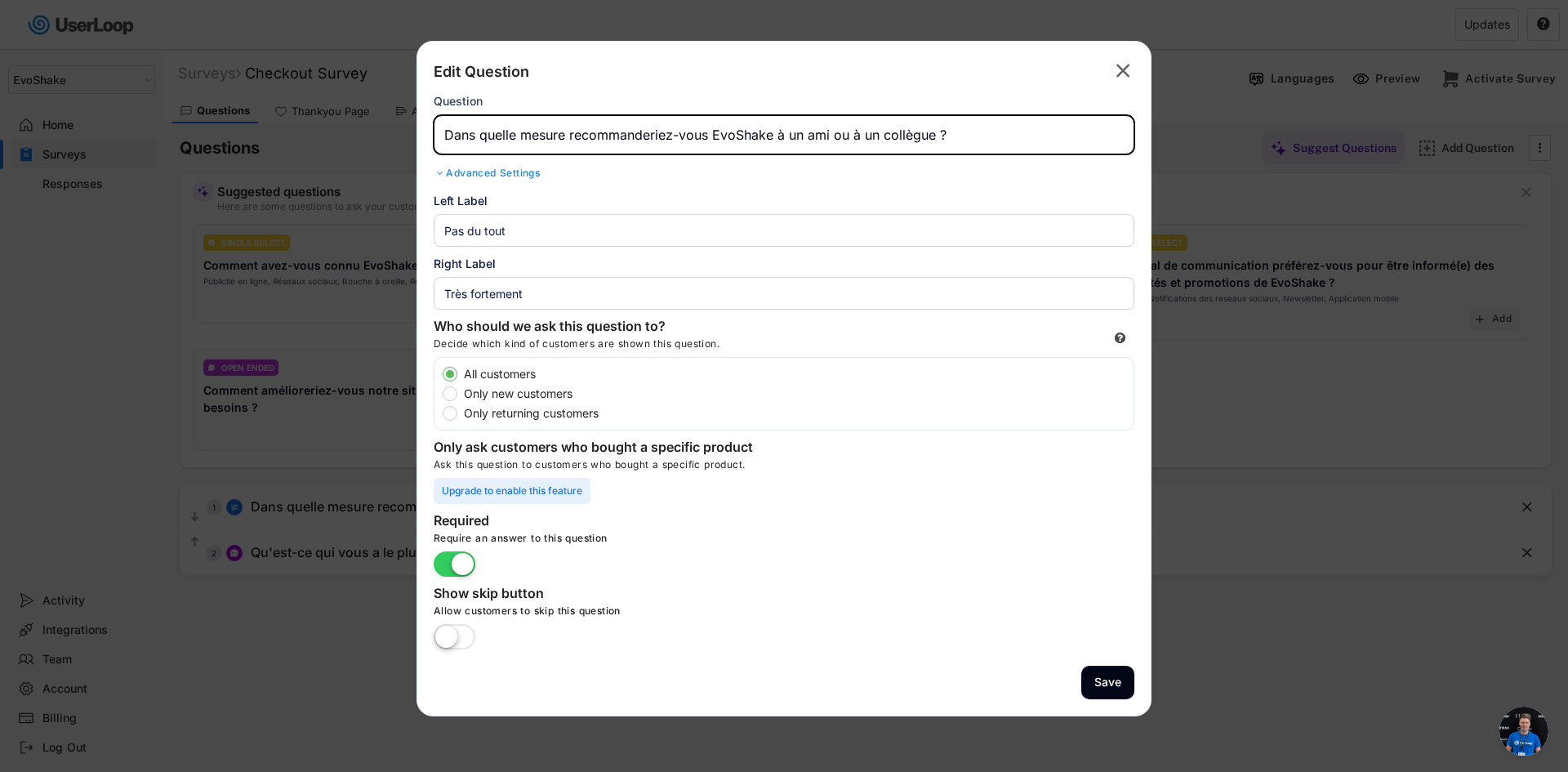
drag, startPoint x: 939, startPoint y: 134, endPoint x: 836, endPoint y: 143, distance: 103.4
click at [836, 143] on input "input" at bounding box center [784, 135] width 701 height 39
type input "Dans quelle mesure recommanderiez-vous EvoShake à un ami ?"
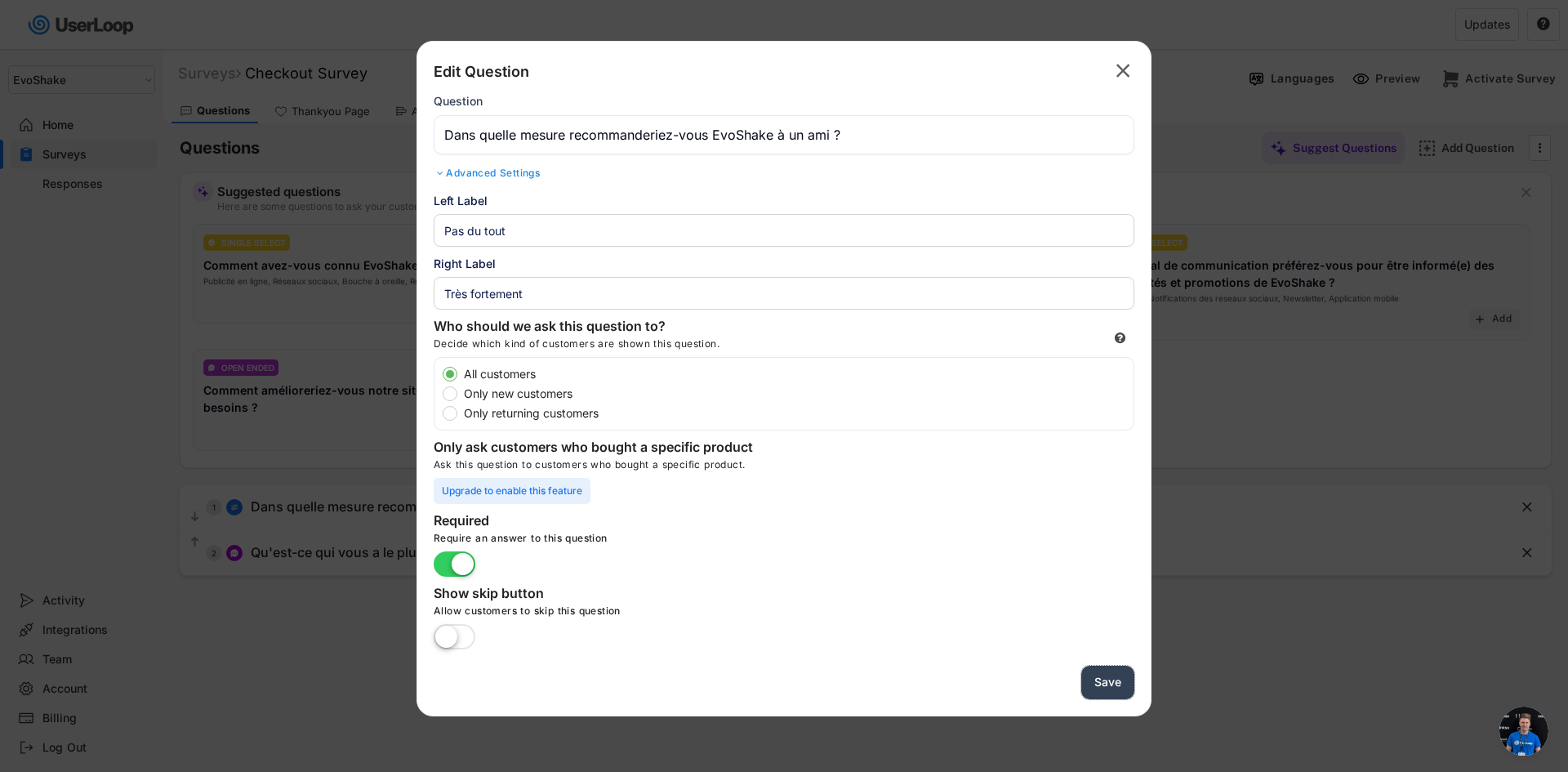
click at [1105, 682] on button "Save" at bounding box center [1107, 683] width 53 height 34
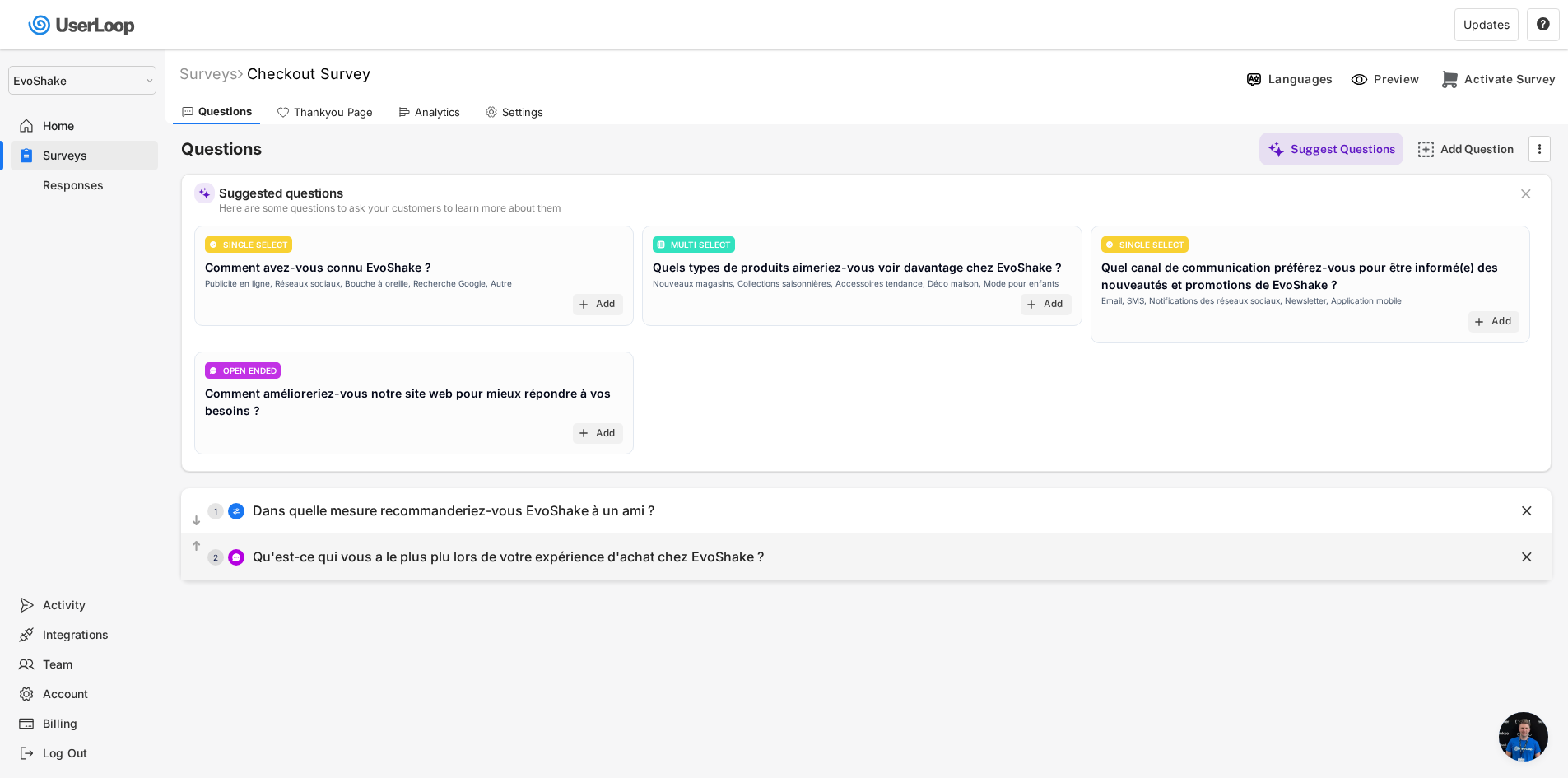
click at [664, 562] on div "Qu'est-ce qui vous a le plus plu lors de votre expérience d'achat chez EvoShake…" at bounding box center [508, 557] width 512 height 17
type input "Qu'est-ce qui vous a le plus plu lors de votre expérience d'achat chez EvoShake…"
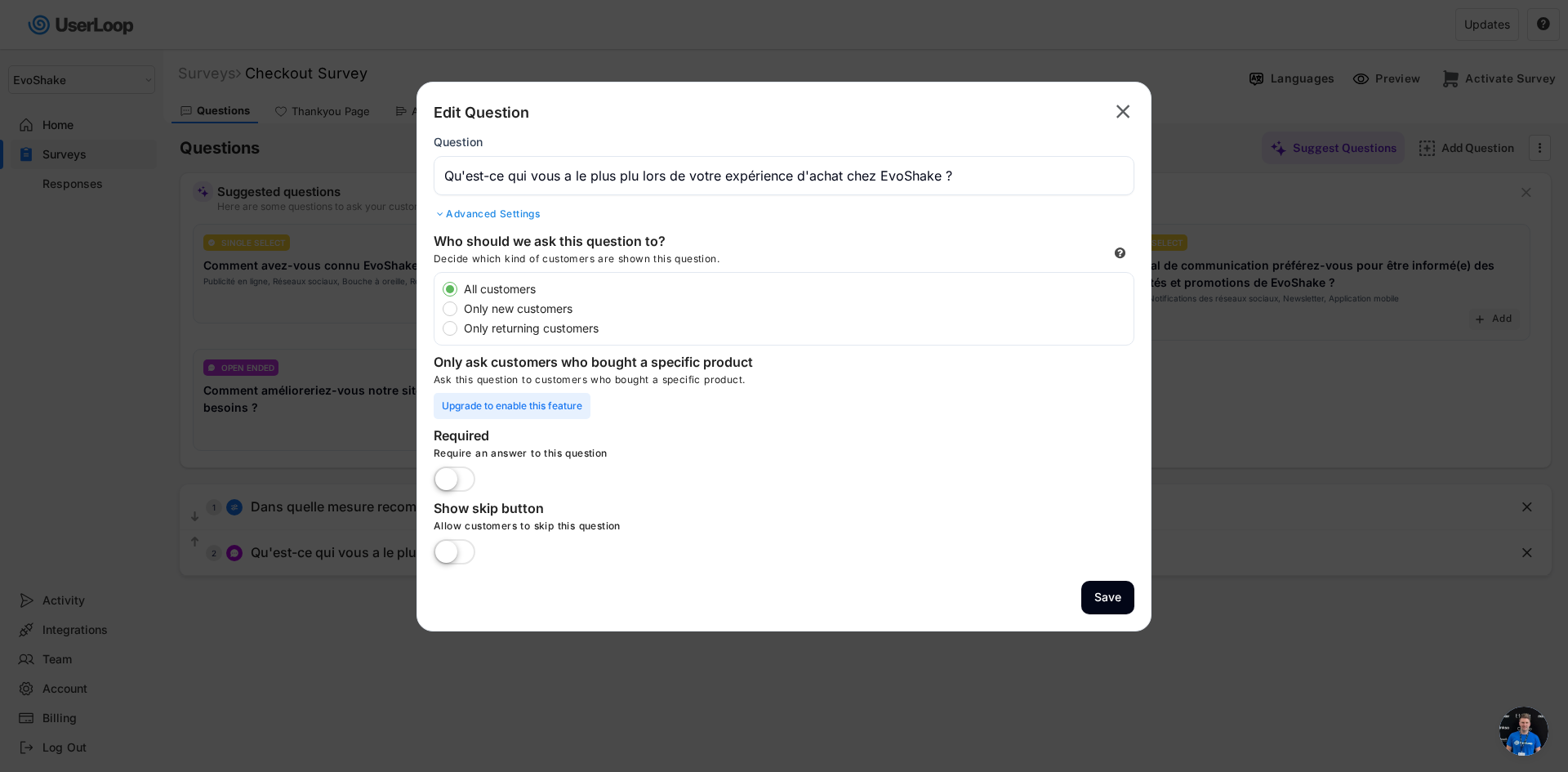
click at [461, 475] on label at bounding box center [454, 480] width 50 height 36
click at [0, 0] on input "checkbox" at bounding box center [0, 0] width 0 height 0
click at [1119, 601] on button "Save" at bounding box center [1107, 597] width 53 height 34
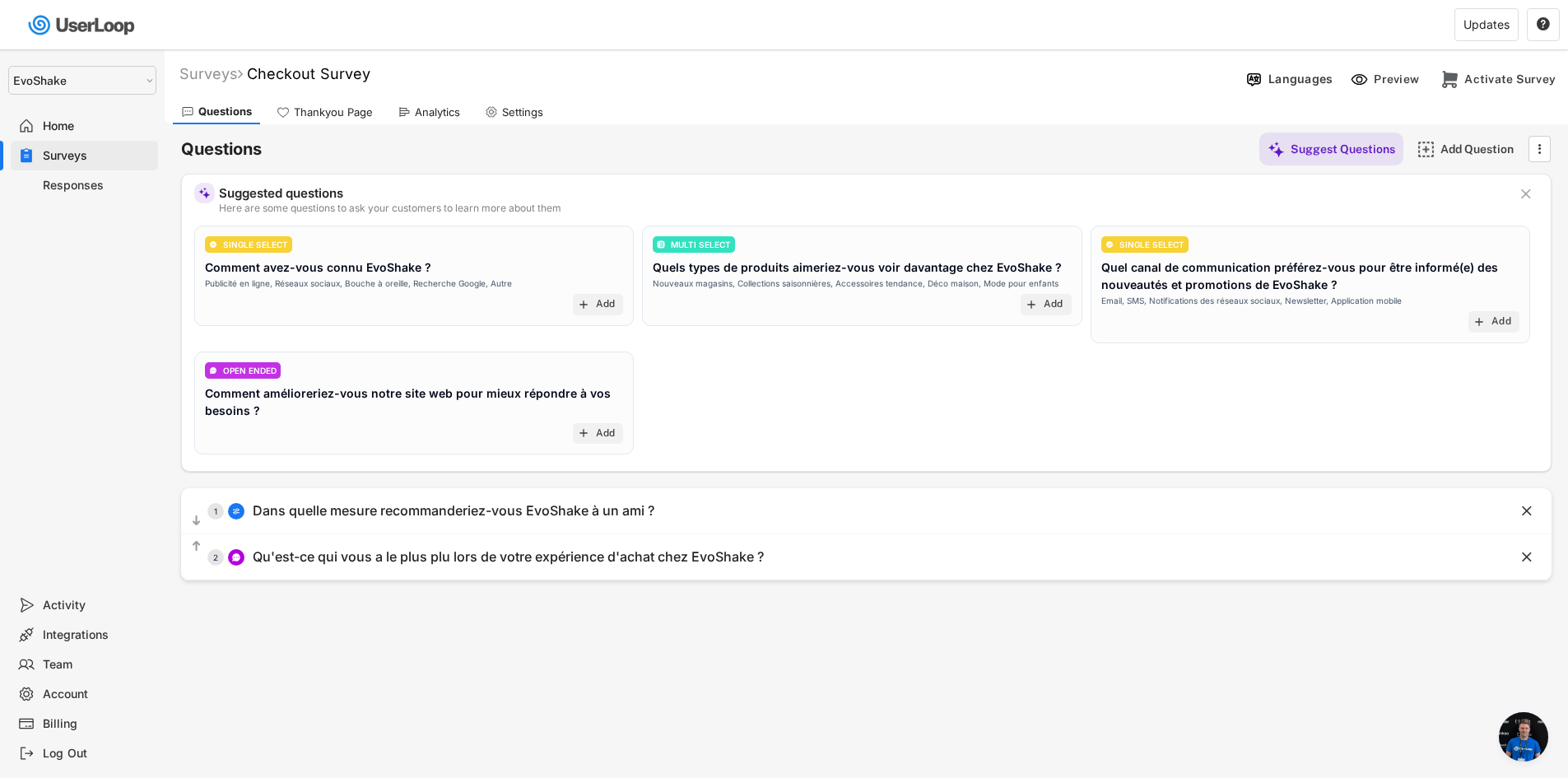
click at [318, 116] on div "Thankyou Page" at bounding box center [333, 112] width 79 height 14
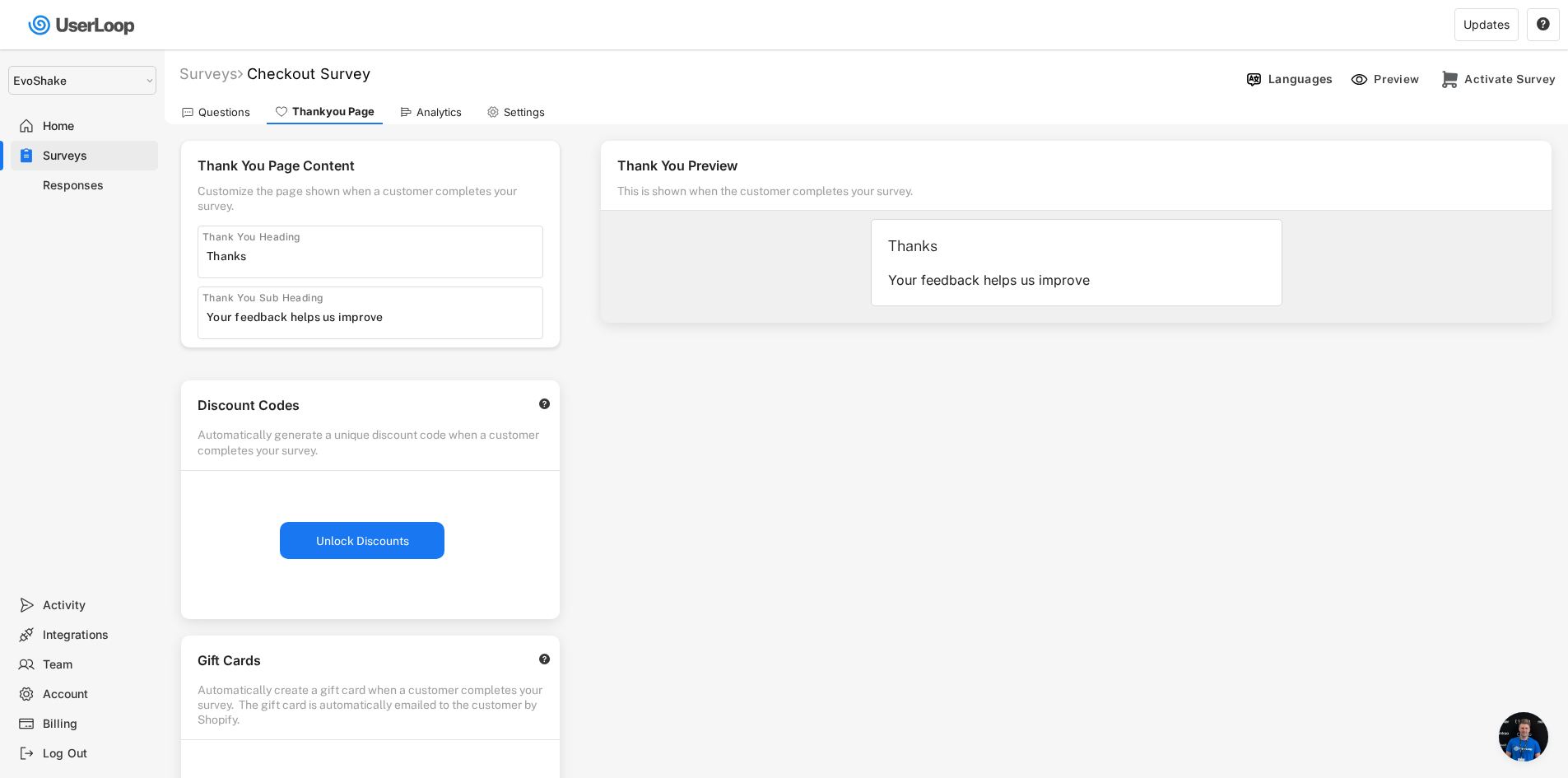
click at [412, 314] on input "input" at bounding box center [374, 317] width 336 height 25
drag, startPoint x: 260, startPoint y: 263, endPoint x: 191, endPoint y: 262, distance: 69.0
click at [191, 262] on div "Thank You Page Content Customize the page shown when a customer completes your …" at bounding box center [370, 244] width 378 height 207
type input "Merci"
drag, startPoint x: 418, startPoint y: 308, endPoint x: 161, endPoint y: 349, distance: 260.2
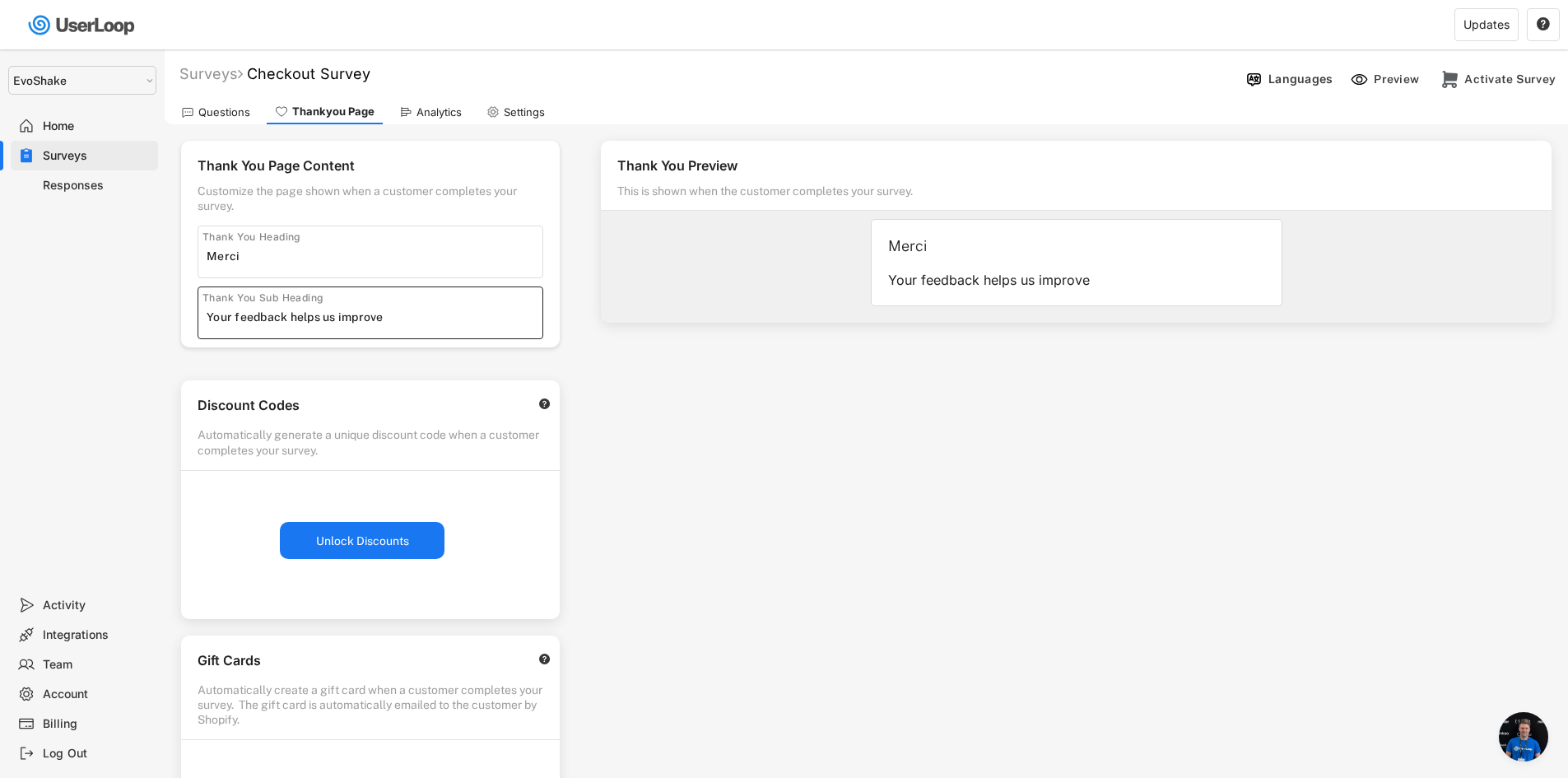
click at [161, 349] on body "Surveys (1) Show archived New Survey Survey Format Checkout Survey Checkout 0 R…" at bounding box center [784, 389] width 1568 height 778
click at [249, 249] on input "input" at bounding box center [374, 255] width 336 height 25
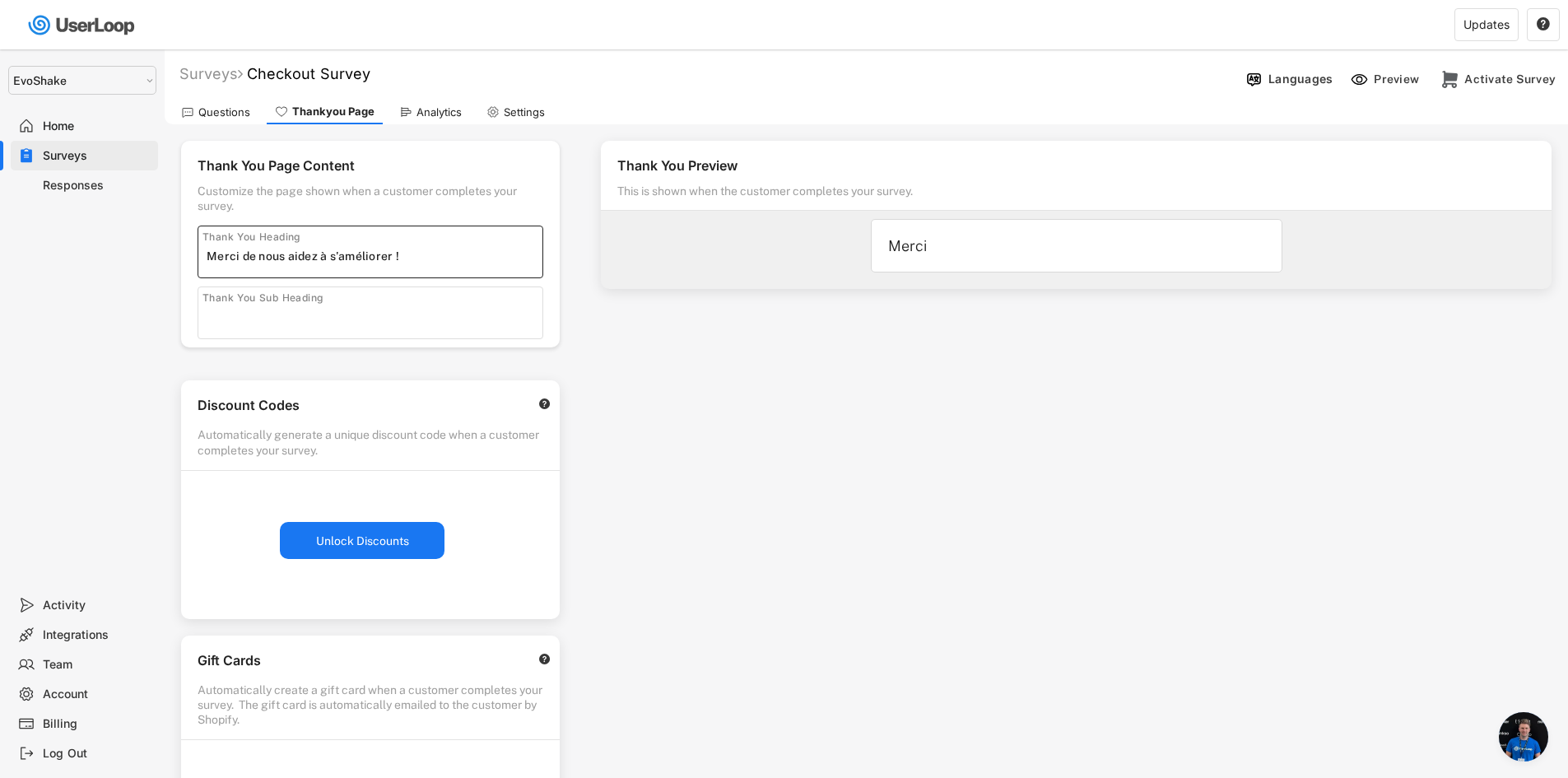
type input "Merci de nous aidez à s'améliorer !"
click at [643, 312] on div "Thank You Preview This is shown when the customer completes your survey. Merci …" at bounding box center [1076, 469] width 984 height 688
click at [108, 150] on div "Surveys" at bounding box center [97, 156] width 108 height 15
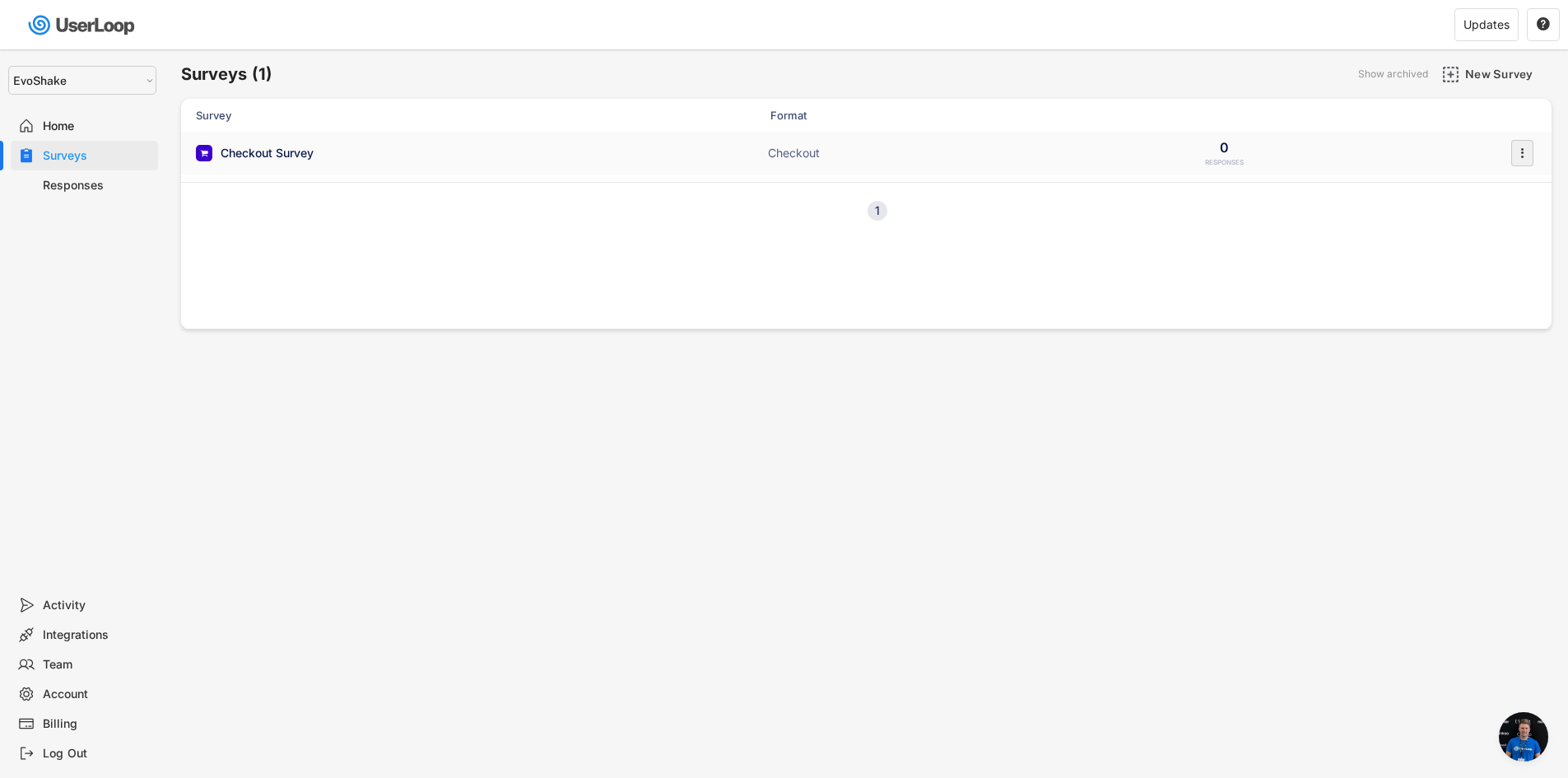
click at [1524, 146] on icon "" at bounding box center [1522, 153] width 16 height 25
click at [1501, 179] on div "Enable" at bounding box center [1487, 187] width 130 height 25
click at [1528, 164] on icon "" at bounding box center [1522, 153] width 16 height 25
drag, startPoint x: 791, startPoint y: 465, endPoint x: 699, endPoint y: 114, distance: 362.9
click at [791, 465] on div "Surveys (1) Show archived New Survey Survey Format Checkout Survey Checkout 0 R…" at bounding box center [867, 446] width 1404 height 793
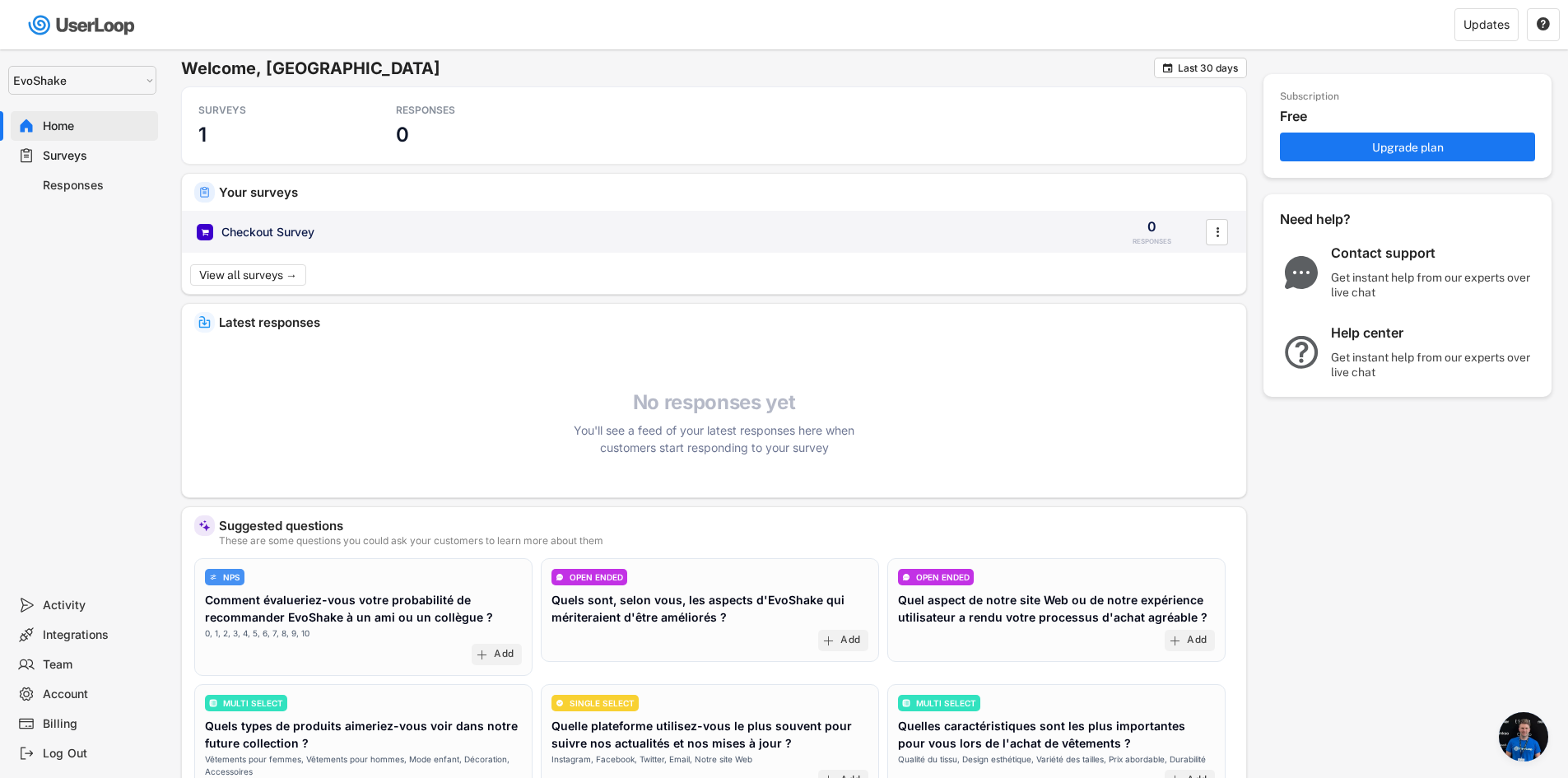
click at [1208, 238] on div "" at bounding box center [1217, 231] width 22 height 26
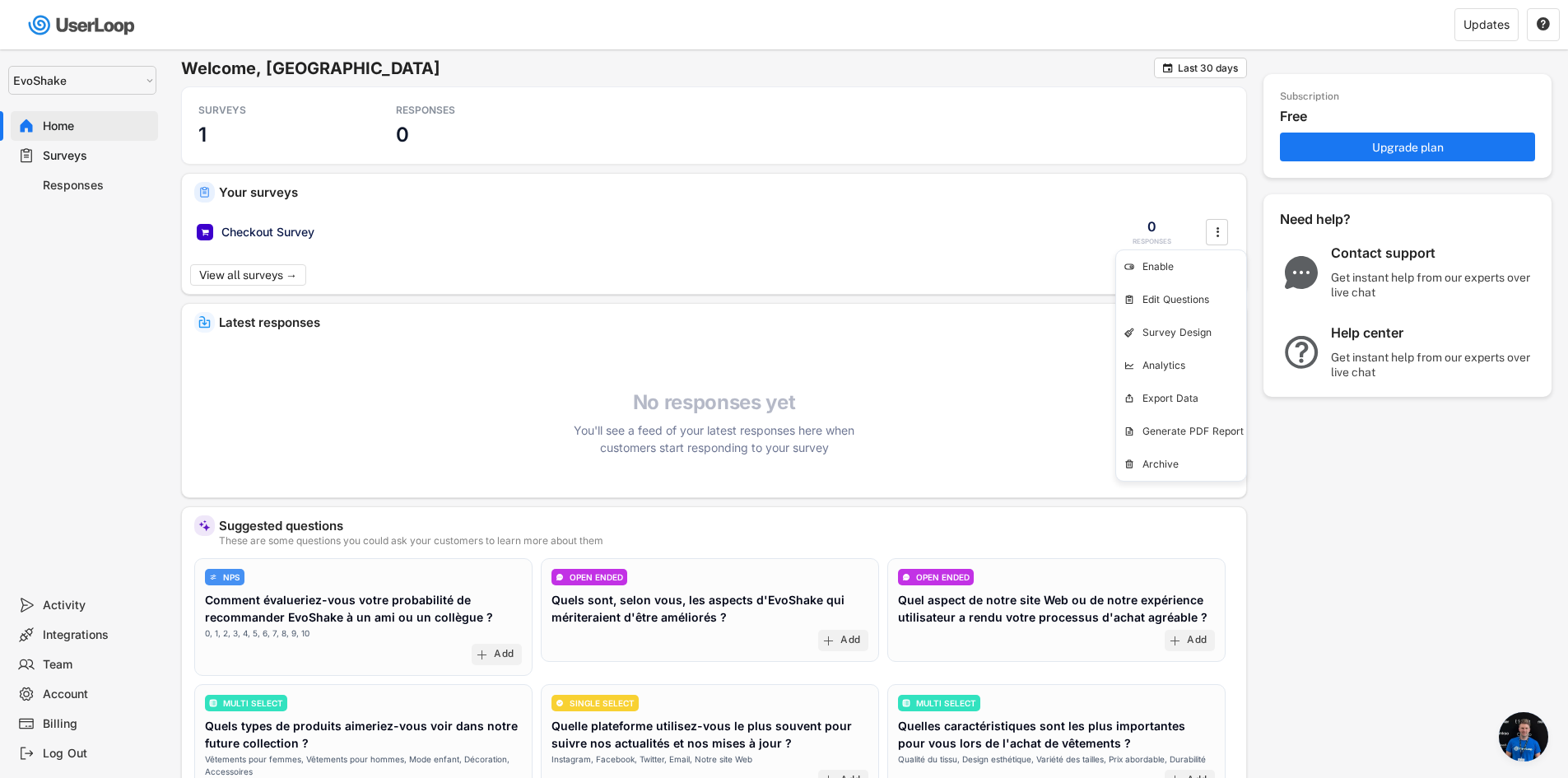
click at [112, 246] on div "Selet a store... EvoShake EvoShake Home Surveys Responses" at bounding box center [82, 319] width 165 height 541
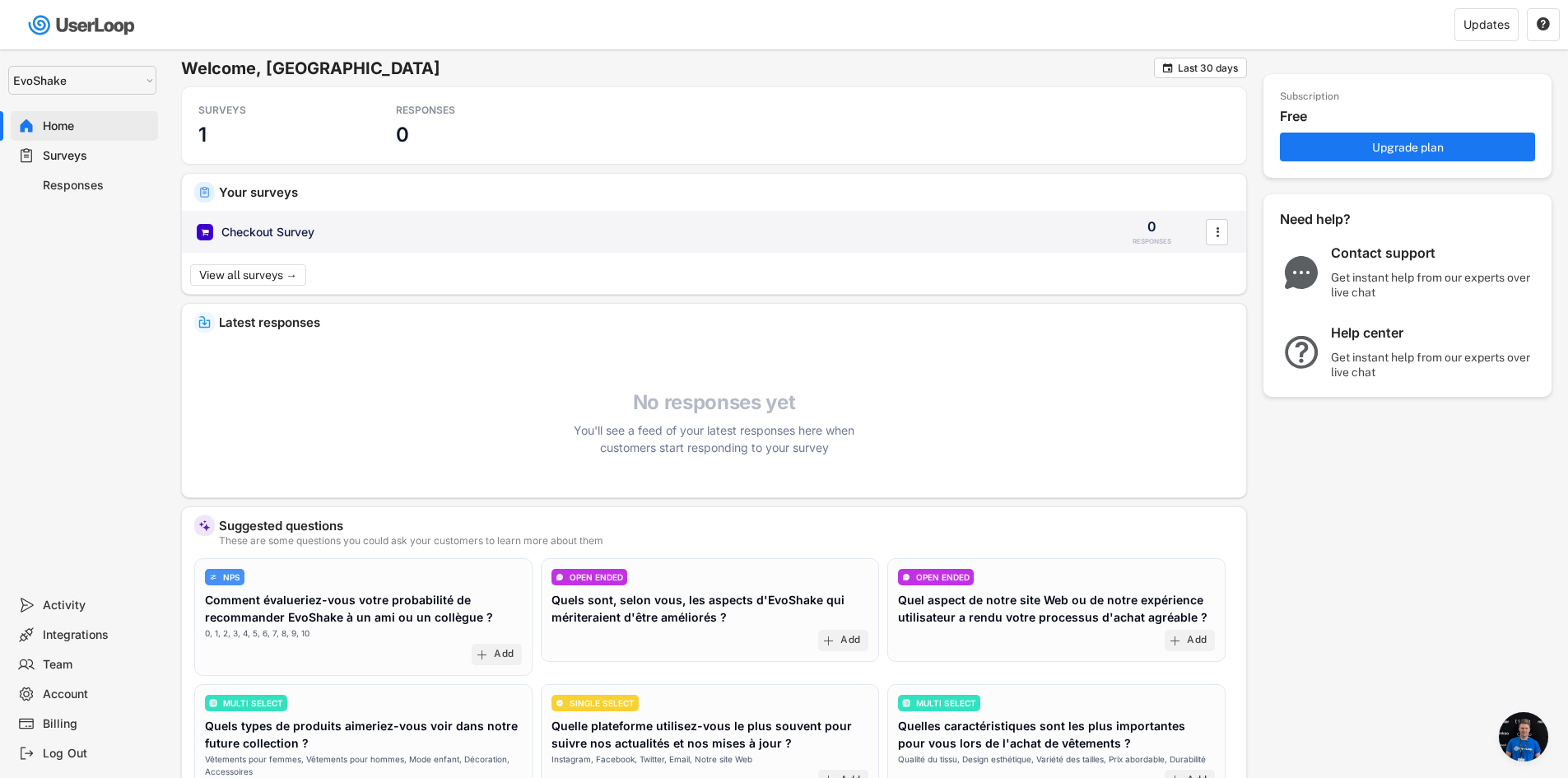
click at [352, 242] on div "Checkout Survey 0 RESPONSES " at bounding box center [714, 232] width 1064 height 43
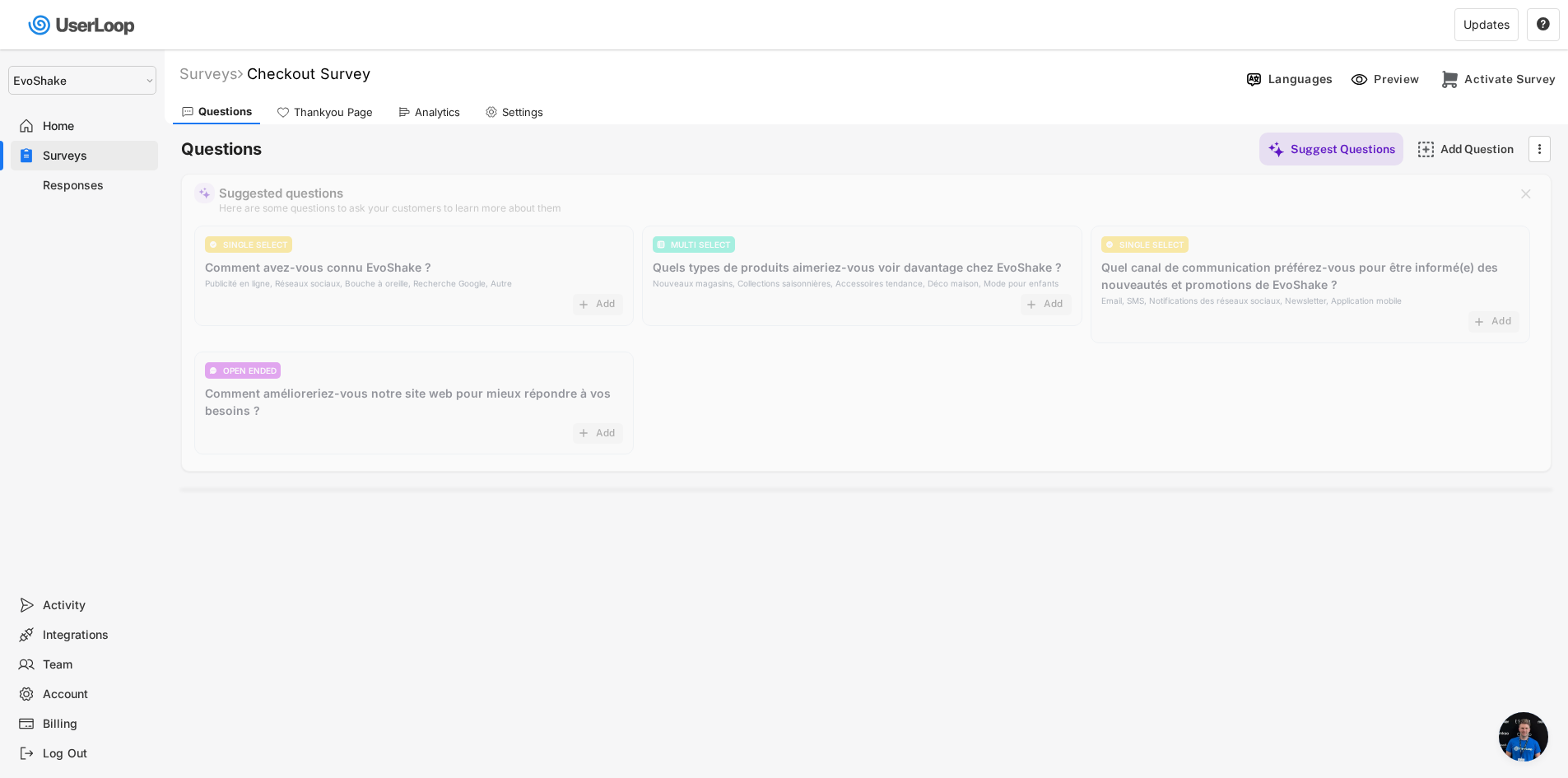
click at [1546, 140] on icon "" at bounding box center [1539, 149] width 16 height 25
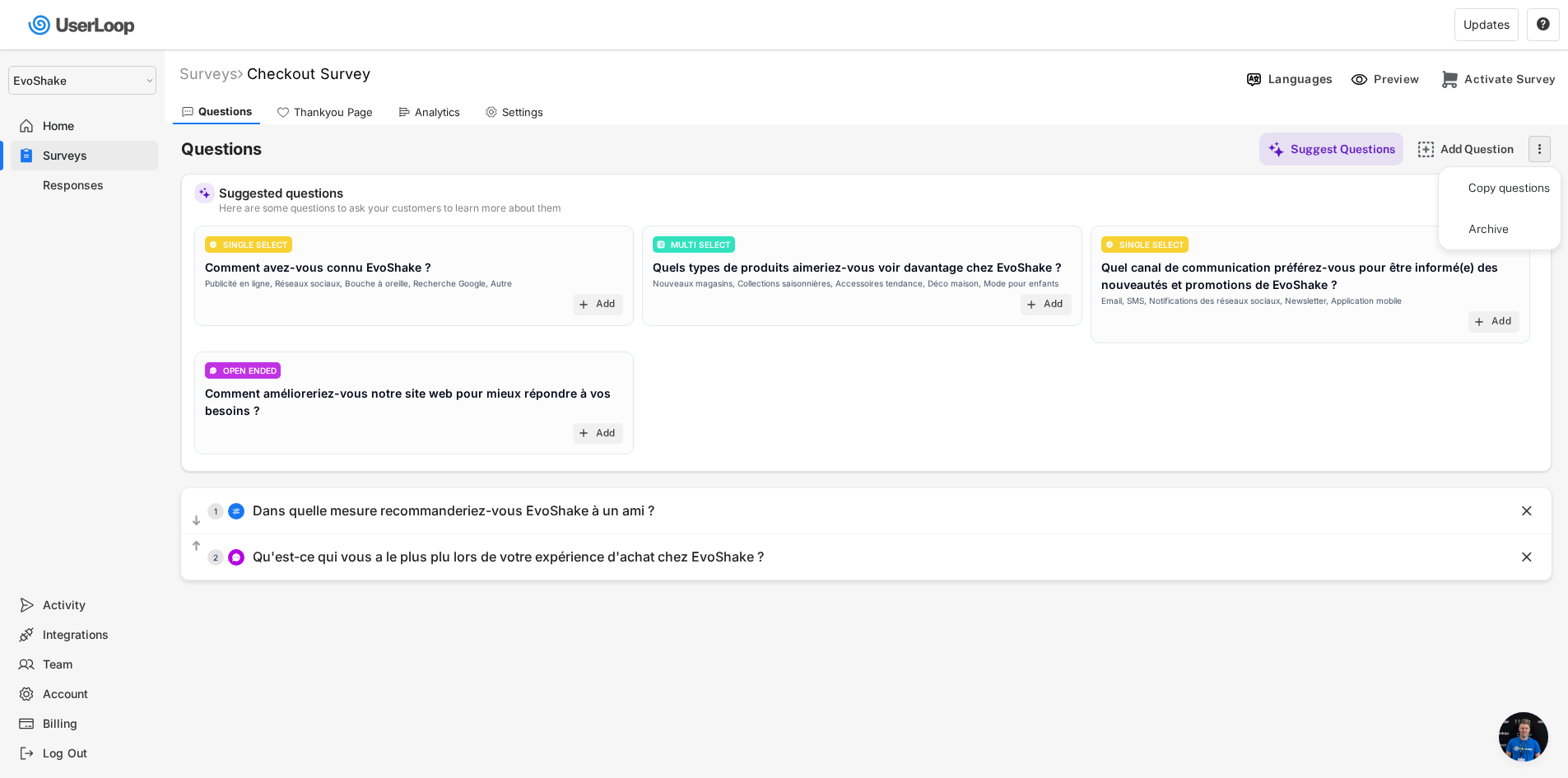
click at [1546, 140] on icon "" at bounding box center [1539, 149] width 16 height 25
click at [1518, 78] on div "Activate Survey" at bounding box center [1510, 79] width 91 height 15
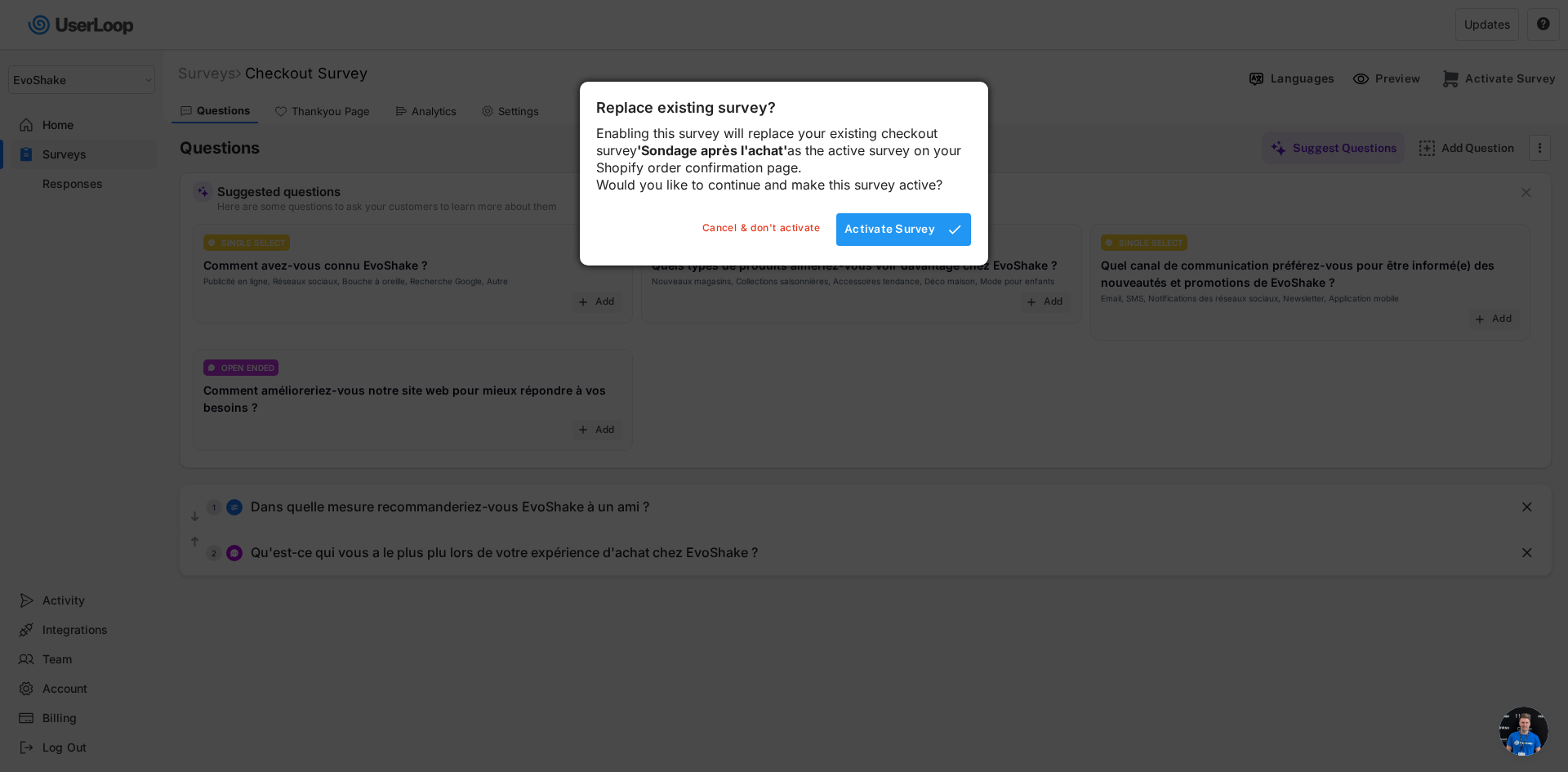
click at [897, 236] on div "Activate Survey" at bounding box center [889, 228] width 91 height 14
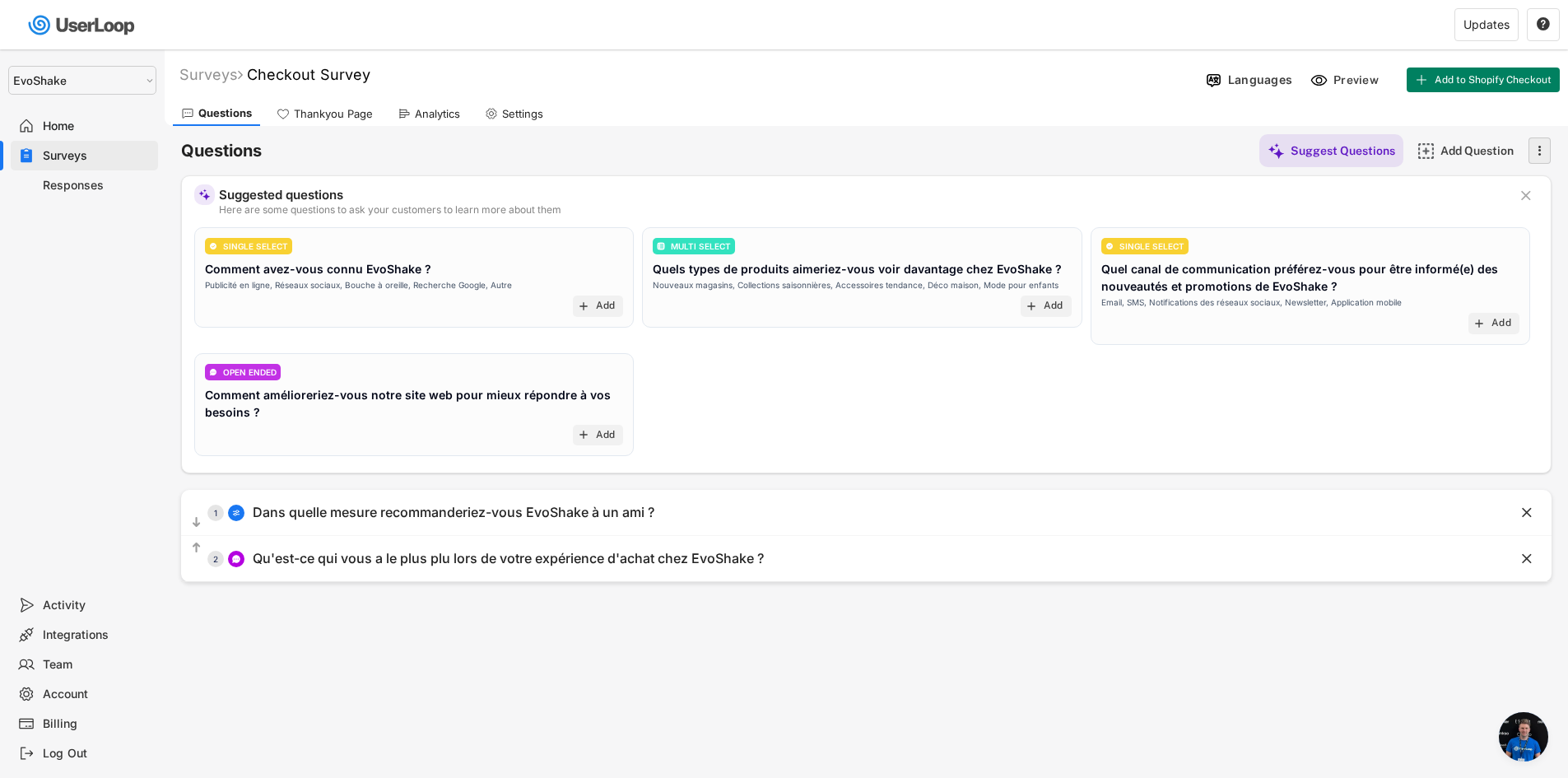
click at [1538, 158] on icon "" at bounding box center [1539, 150] width 16 height 25
click at [1538, 148] on icon "" at bounding box center [1539, 150] width 16 height 25
click at [1351, 104] on div "Questions Thankyou Page Analytics Settings" at bounding box center [867, 112] width 1404 height 29
click at [1346, 78] on div "Preview" at bounding box center [1359, 79] width 50 height 15
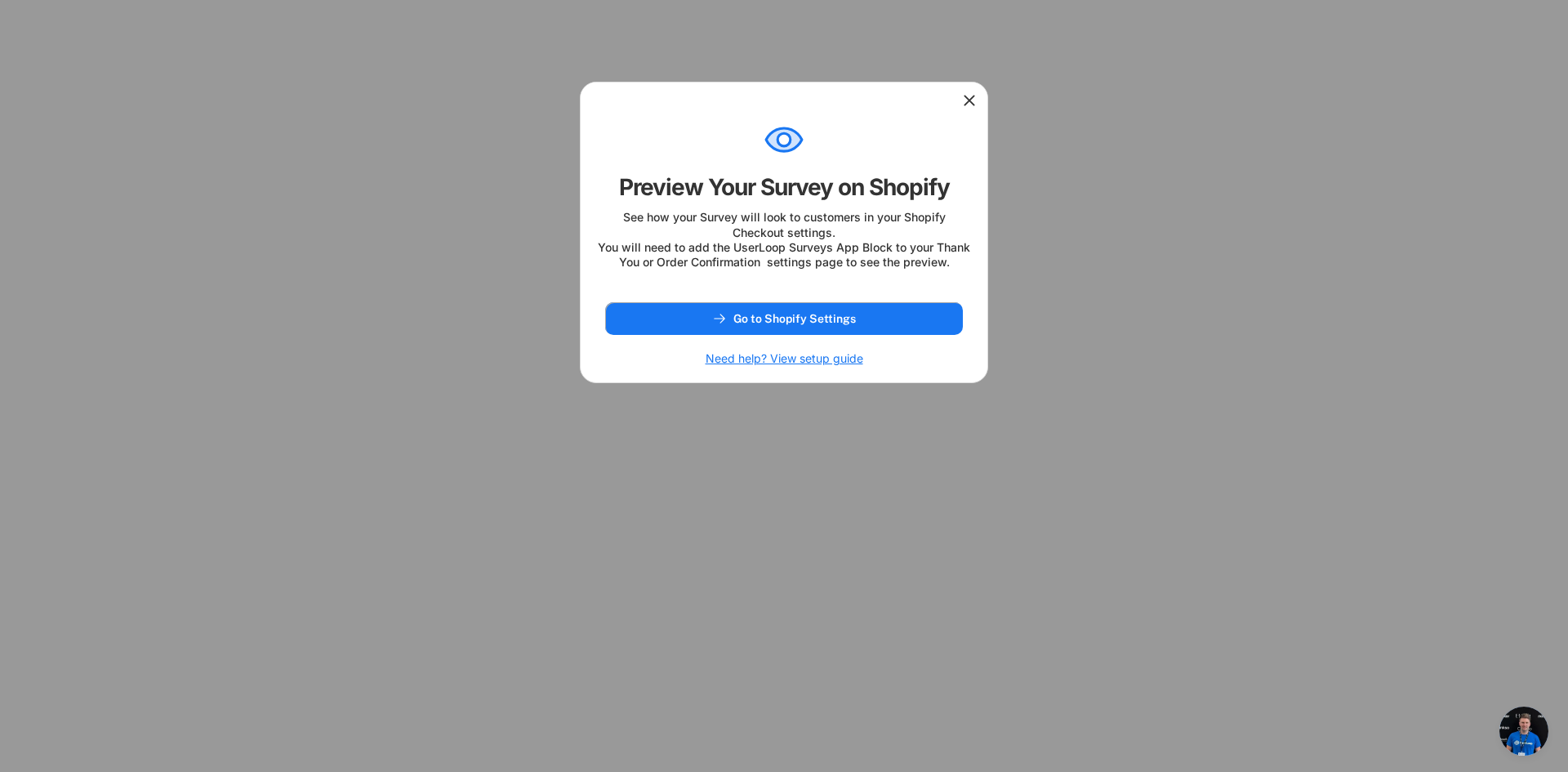
click at [970, 99] on use at bounding box center [969, 100] width 16 height 16
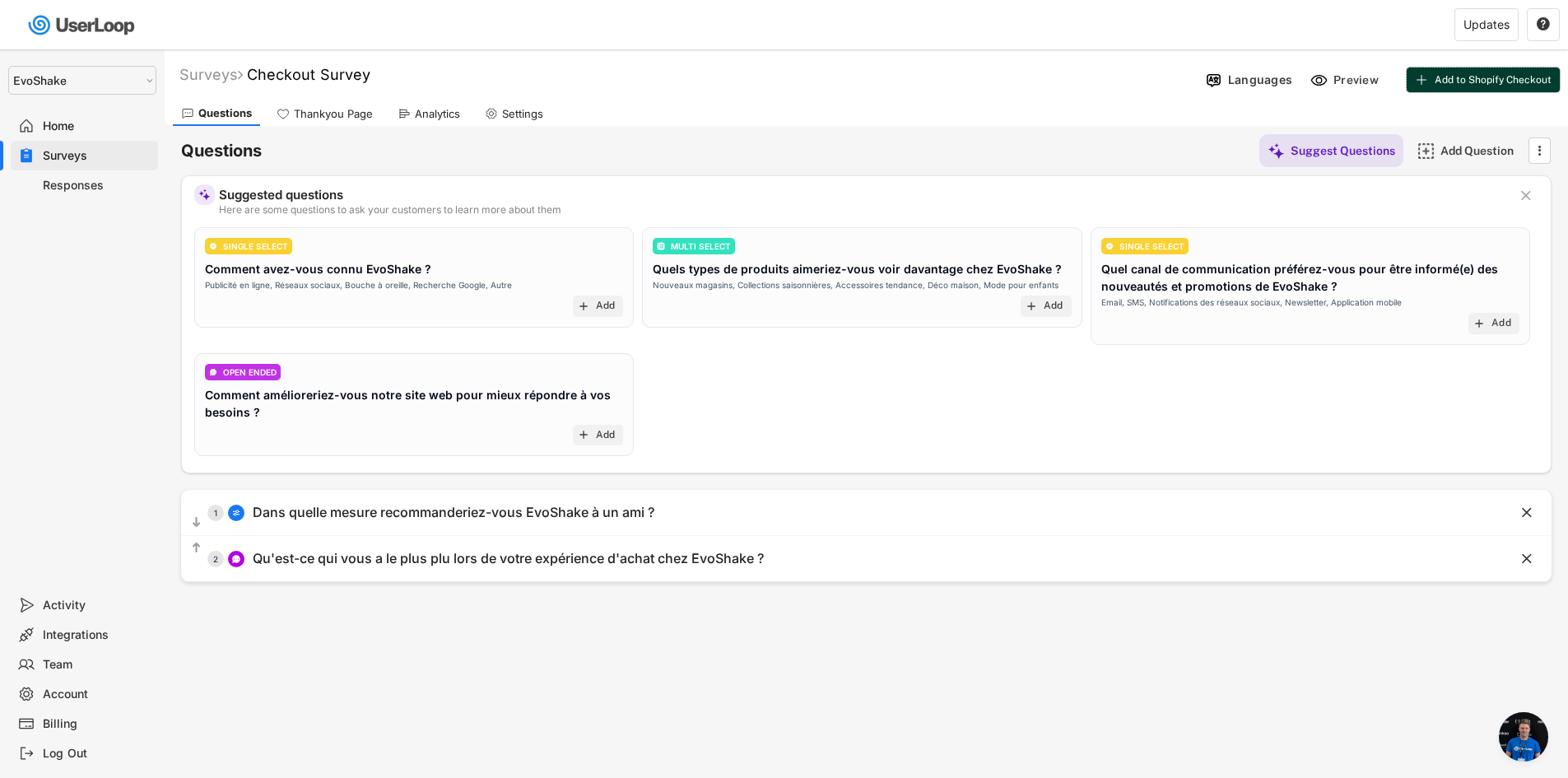
click at [1500, 85] on button "Add to Shopify Checkout" at bounding box center [1483, 79] width 153 height 25
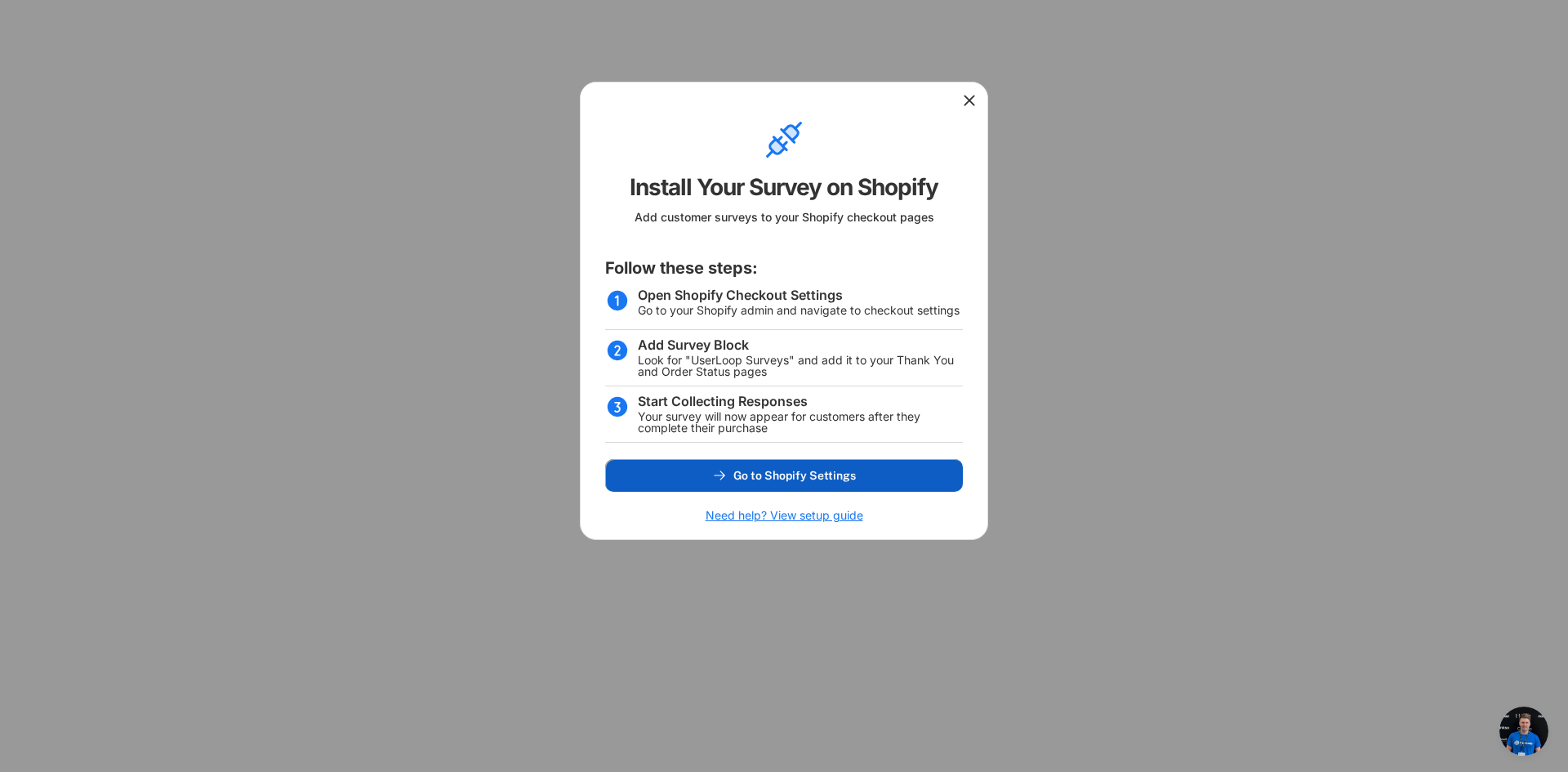
click at [850, 475] on span "Go to Shopify Settings" at bounding box center [795, 475] width 123 height 11
click at [975, 98] on icon at bounding box center [969, 100] width 16 height 16
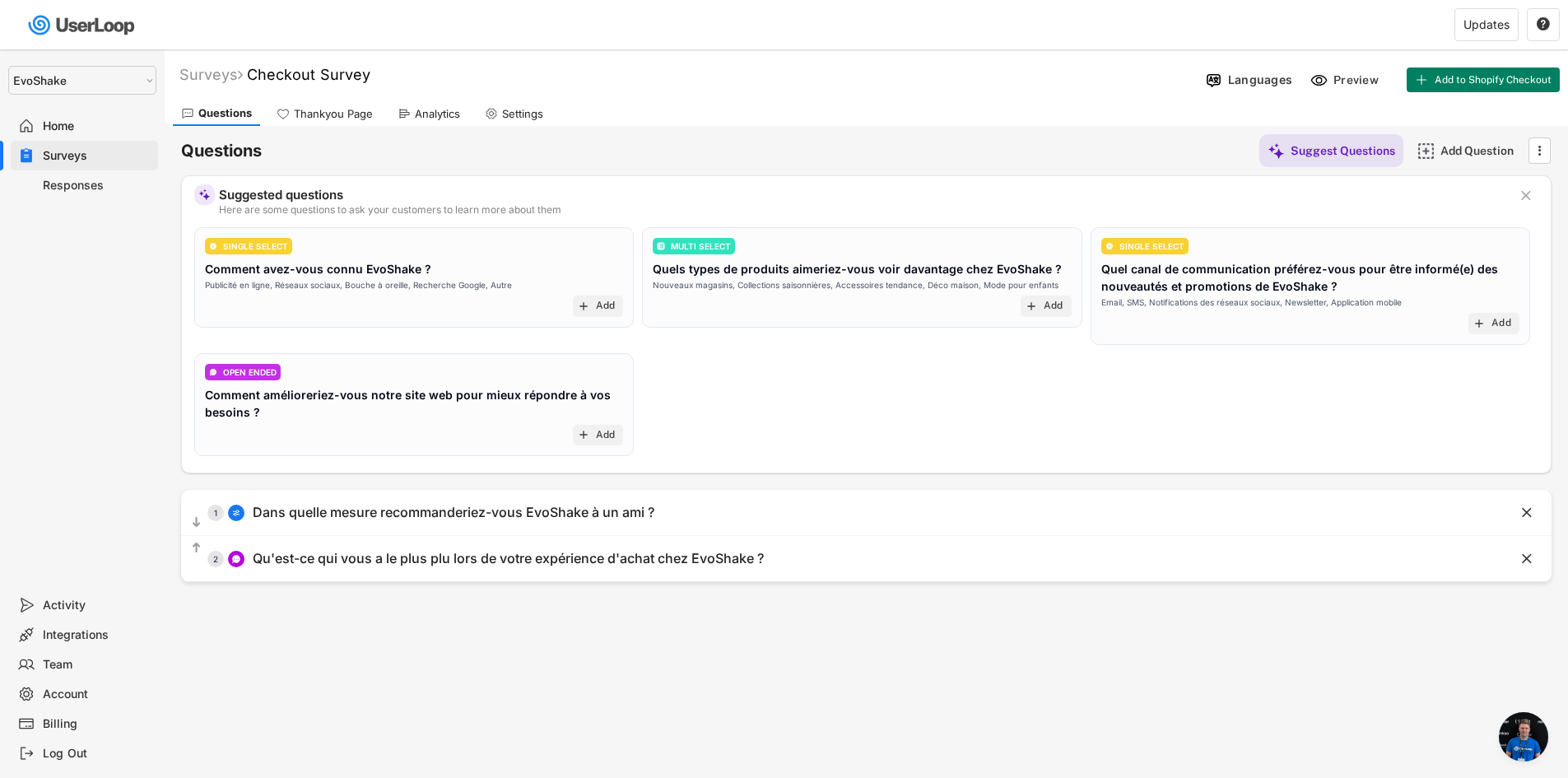
click at [85, 184] on div "Responses" at bounding box center [97, 185] width 108 height 15
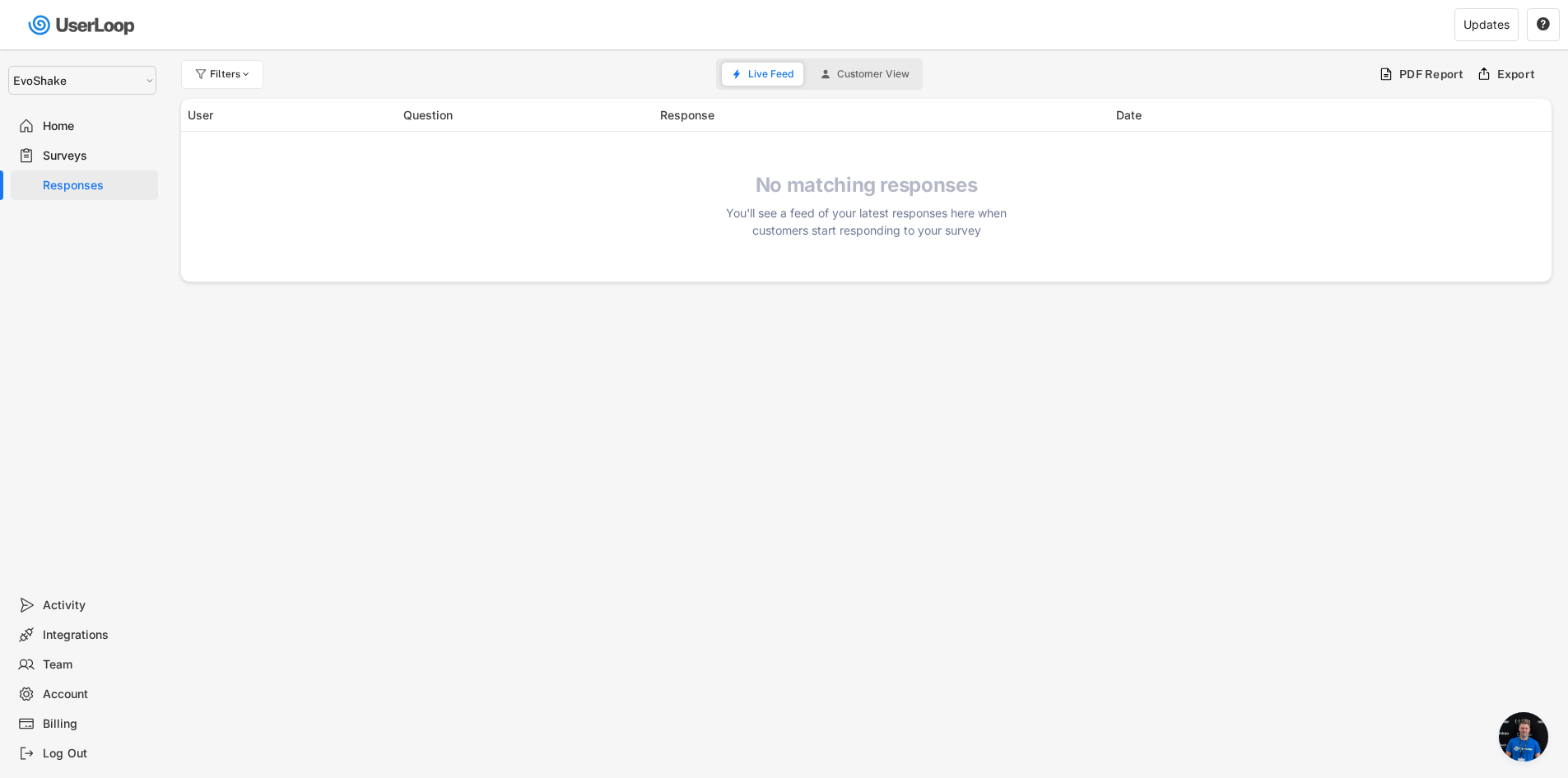
click at [83, 164] on div "Surveys" at bounding box center [85, 155] width 148 height 30
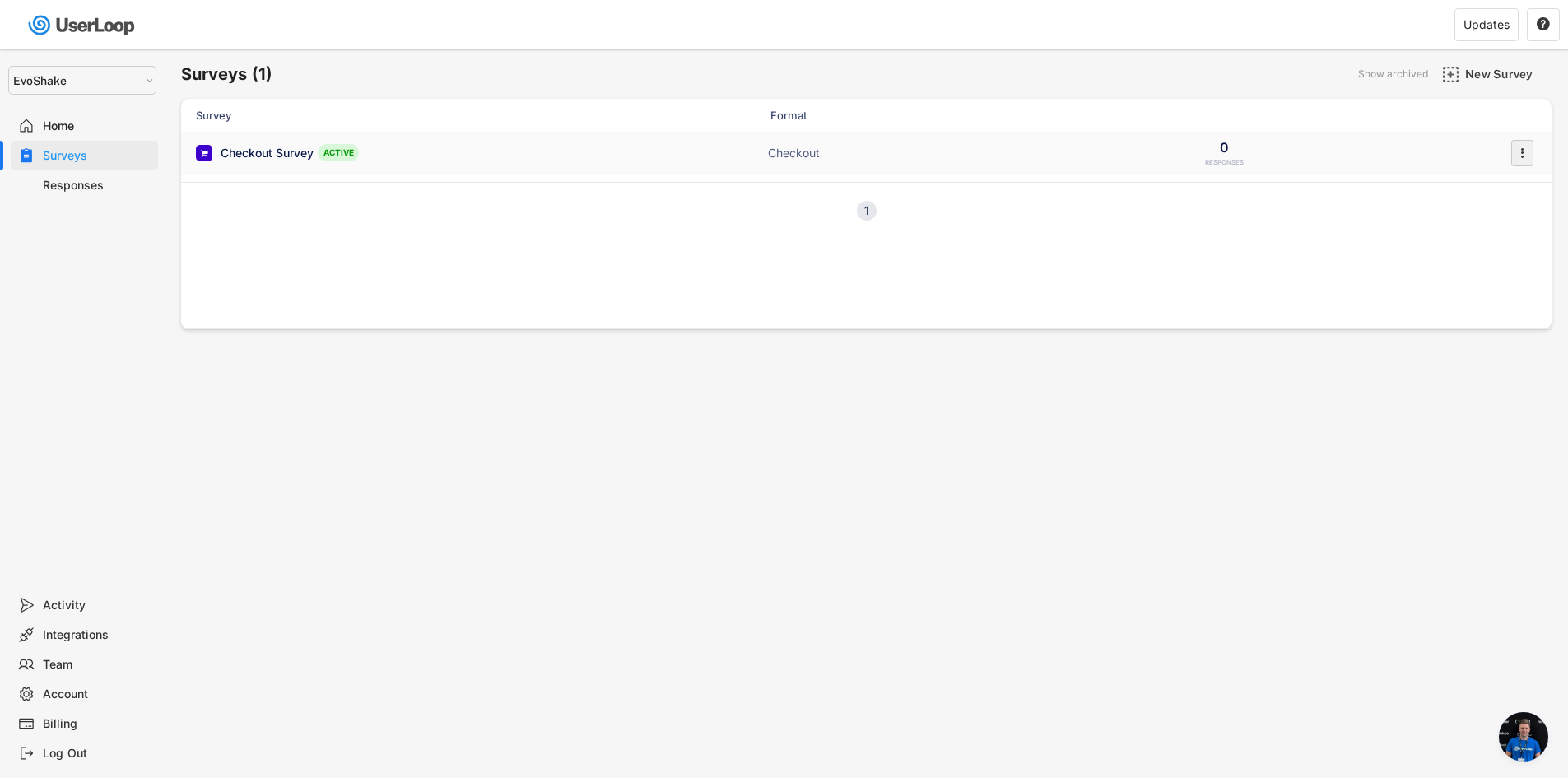
click at [1524, 149] on text "" at bounding box center [1523, 153] width 3 height 17
click at [1411, 151] on div "Checkout Survey ACTIVE Checkout 0 RESPONSES " at bounding box center [866, 153] width 1371 height 43
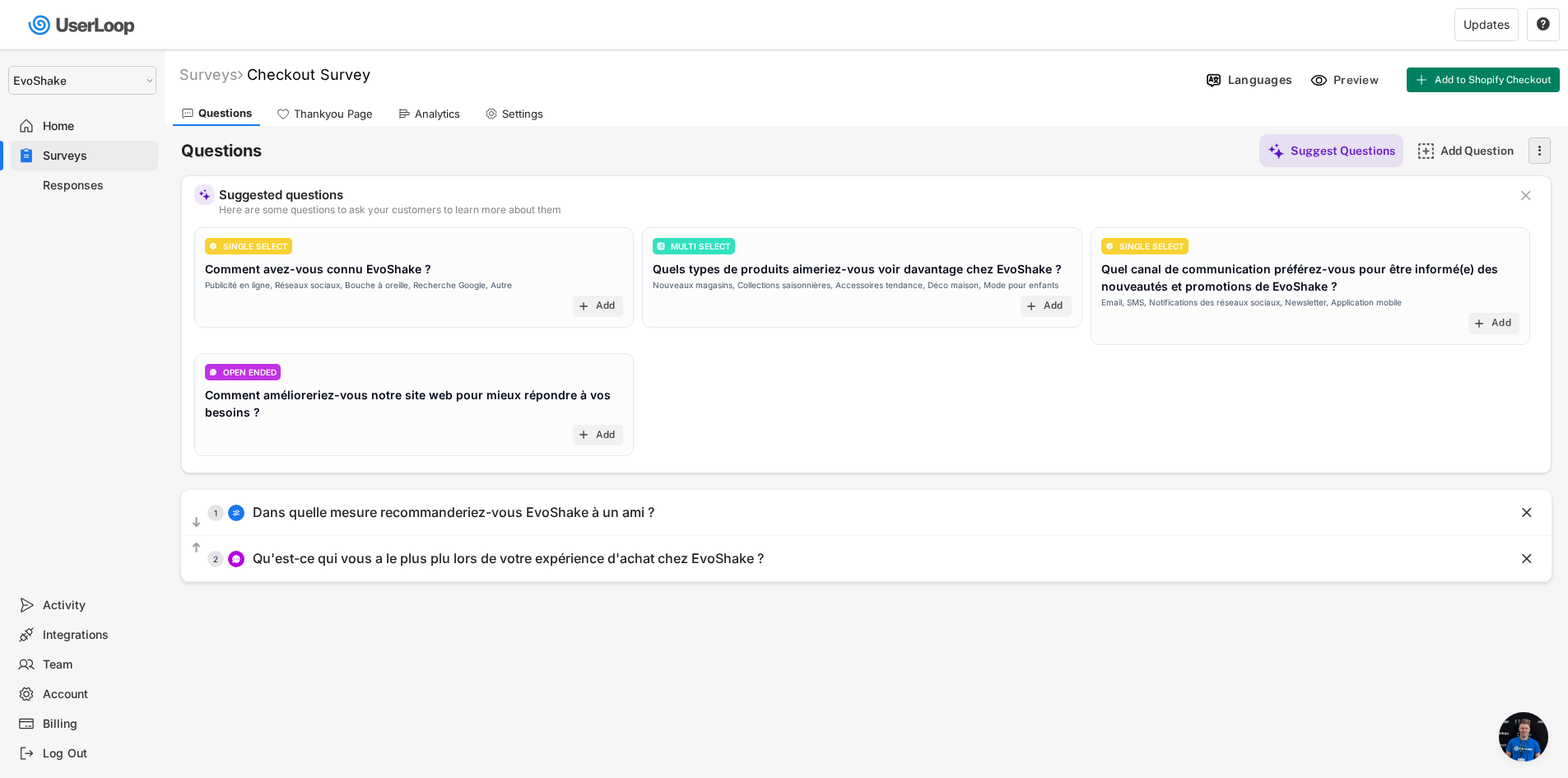
click at [1540, 148] on text "" at bounding box center [1541, 150] width 3 height 17
click at [1087, 110] on div "Questions Thankyou Page Analytics Settings" at bounding box center [867, 112] width 1404 height 29
click at [85, 151] on div "Surveys" at bounding box center [97, 156] width 108 height 15
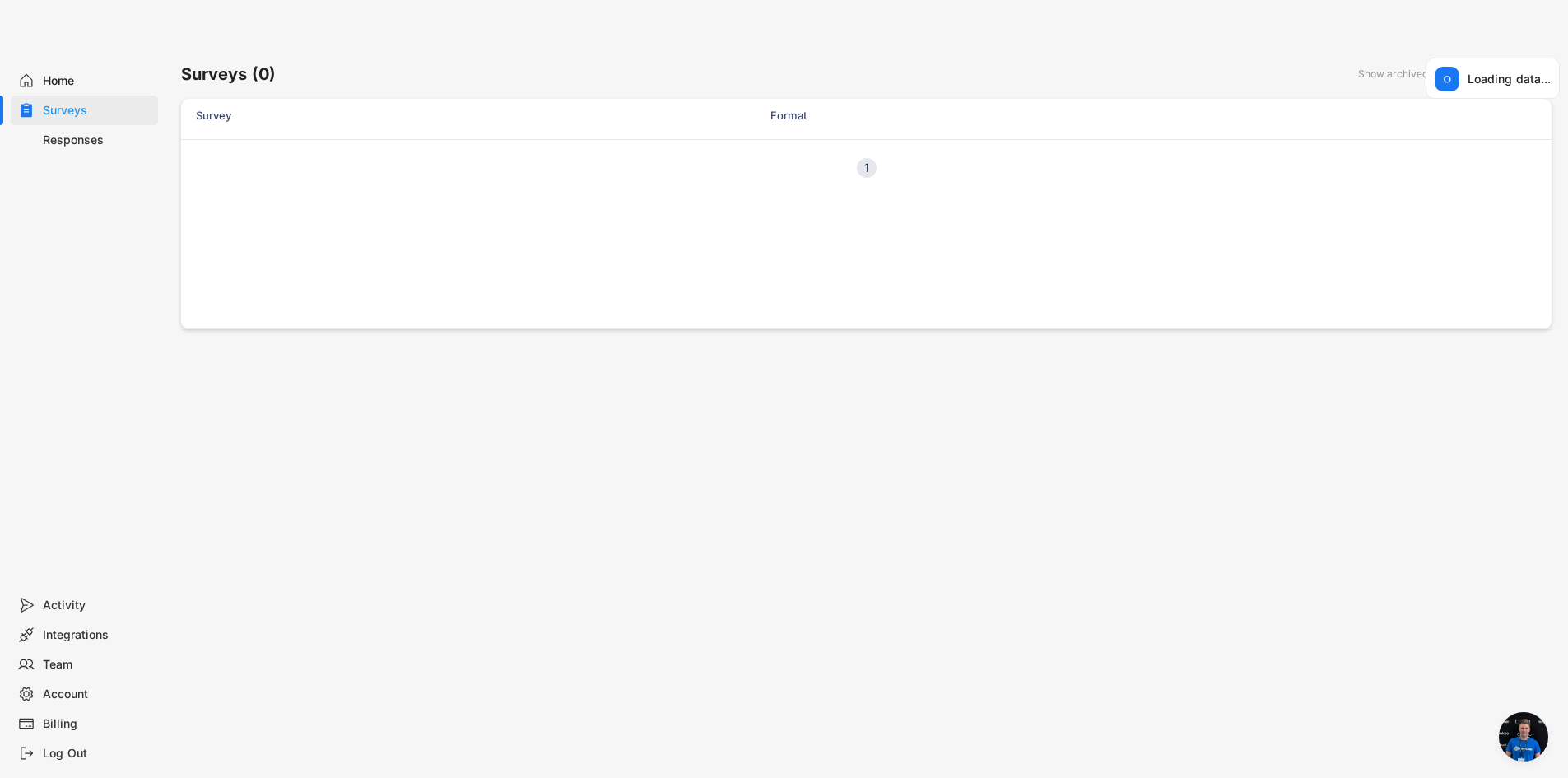
select select ""1348695171700984260__LOOKUP__1757617315911x779366224895568900""
